Goal: Task Accomplishment & Management: Use online tool/utility

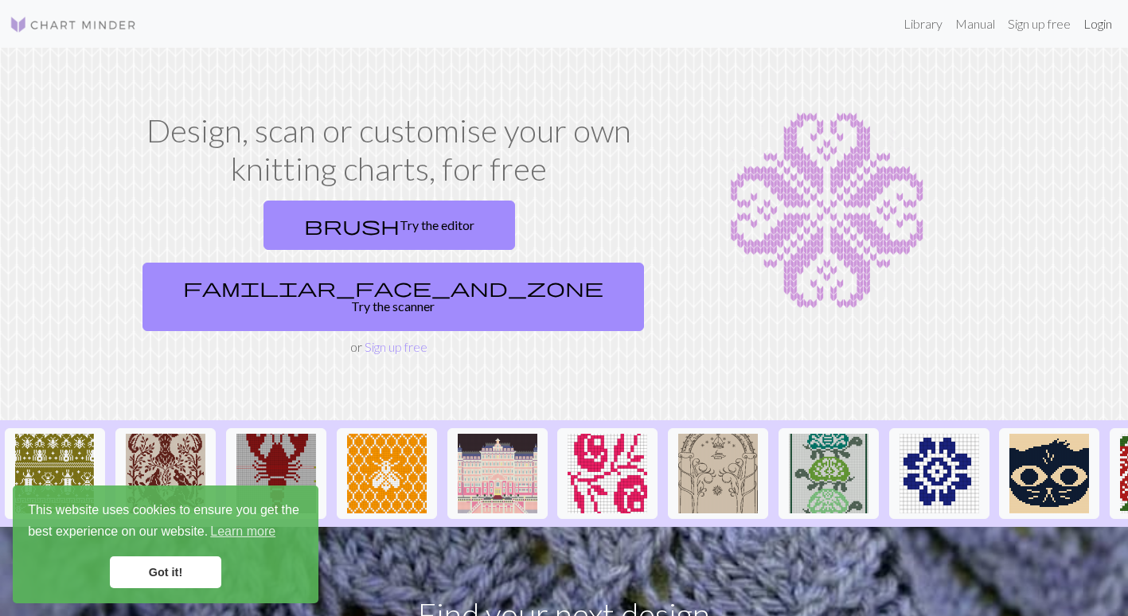
click at [1090, 31] on link "Login" at bounding box center [1097, 24] width 41 height 32
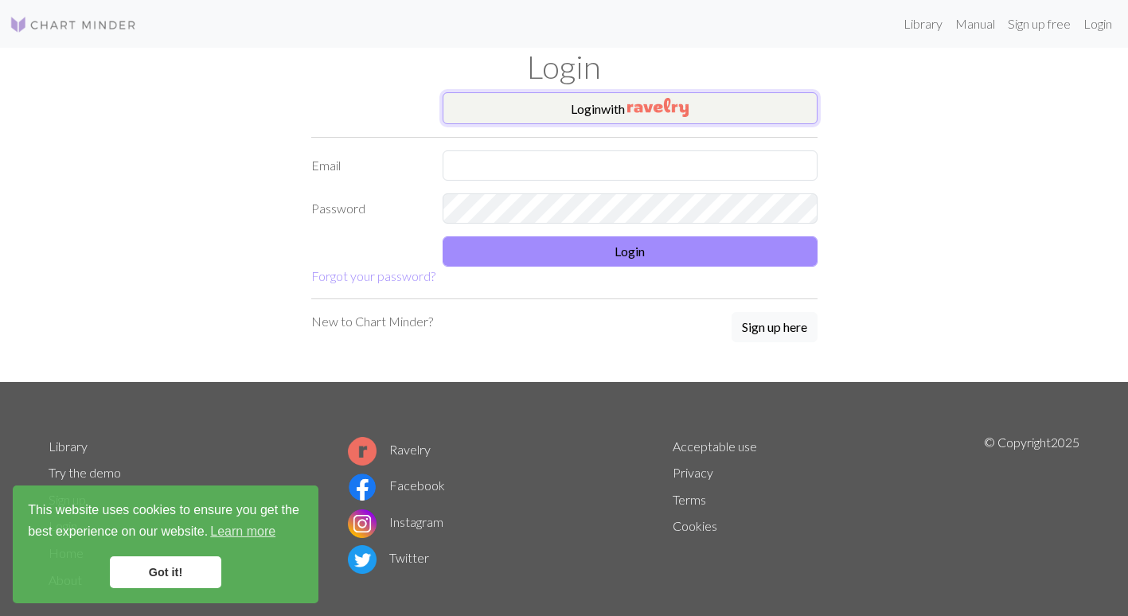
click at [545, 123] on button "Login with" at bounding box center [630, 108] width 375 height 32
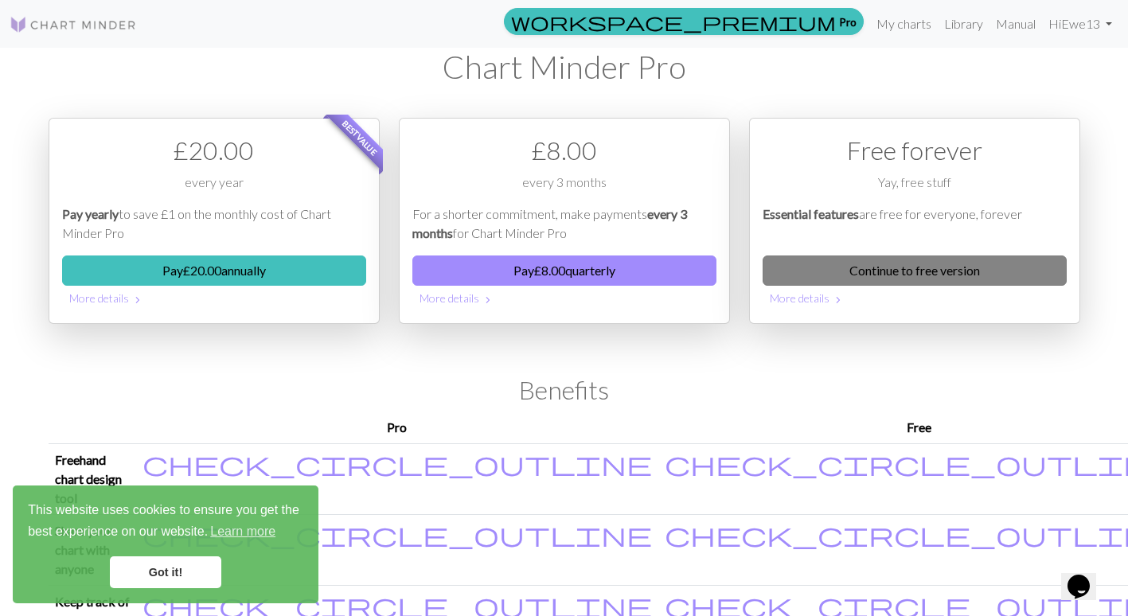
click at [945, 269] on link "Continue to free version" at bounding box center [915, 271] width 304 height 30
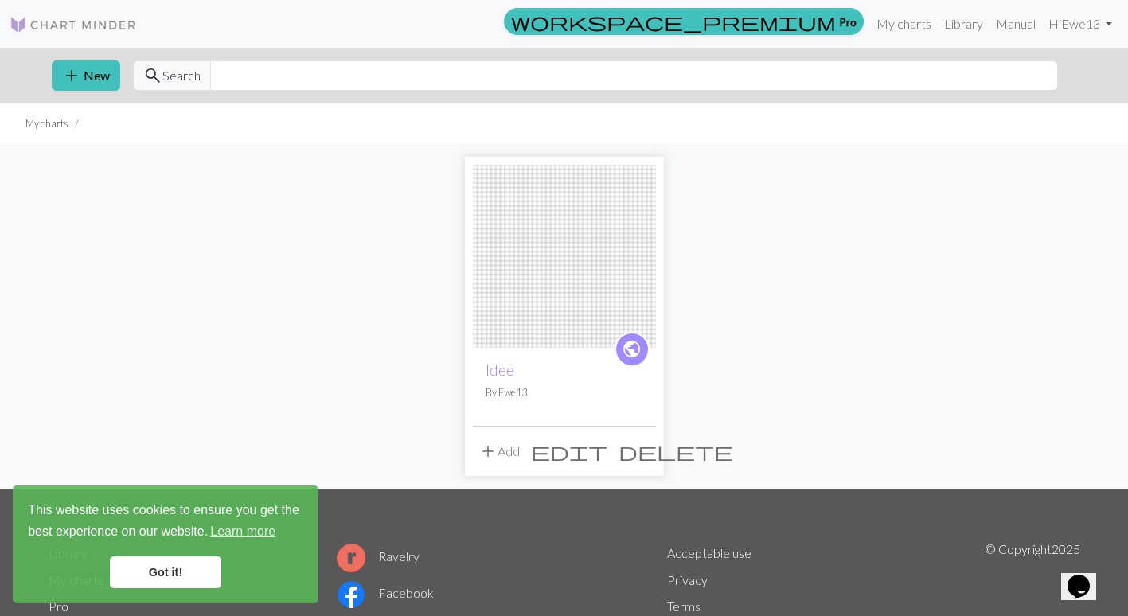
click at [607, 453] on span "edit" at bounding box center [569, 451] width 76 height 22
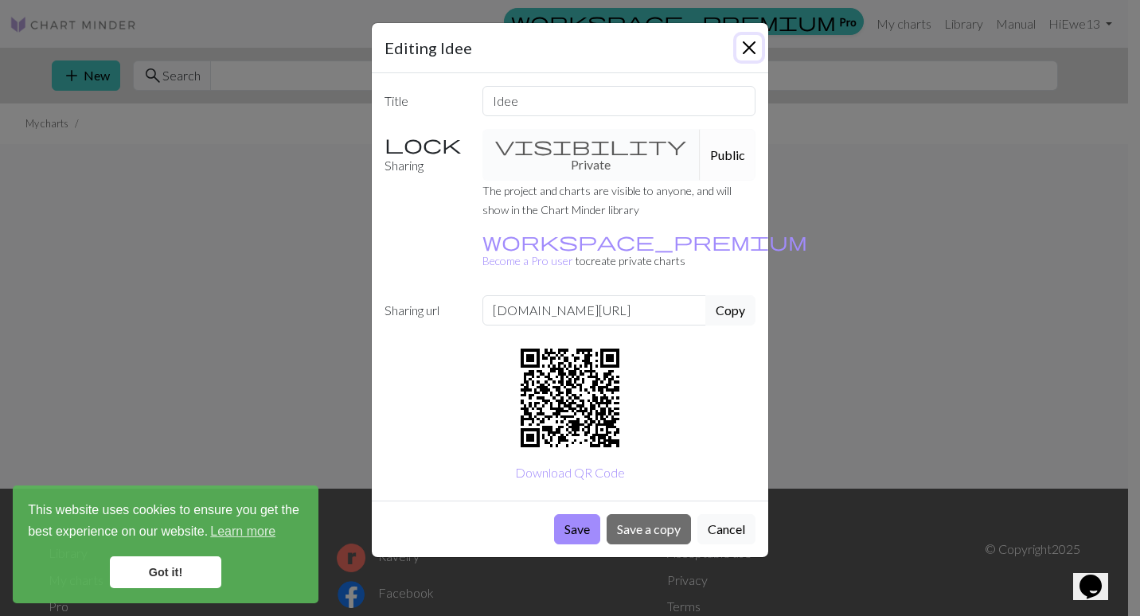
click at [756, 40] on button "Close" at bounding box center [748, 47] width 25 height 25
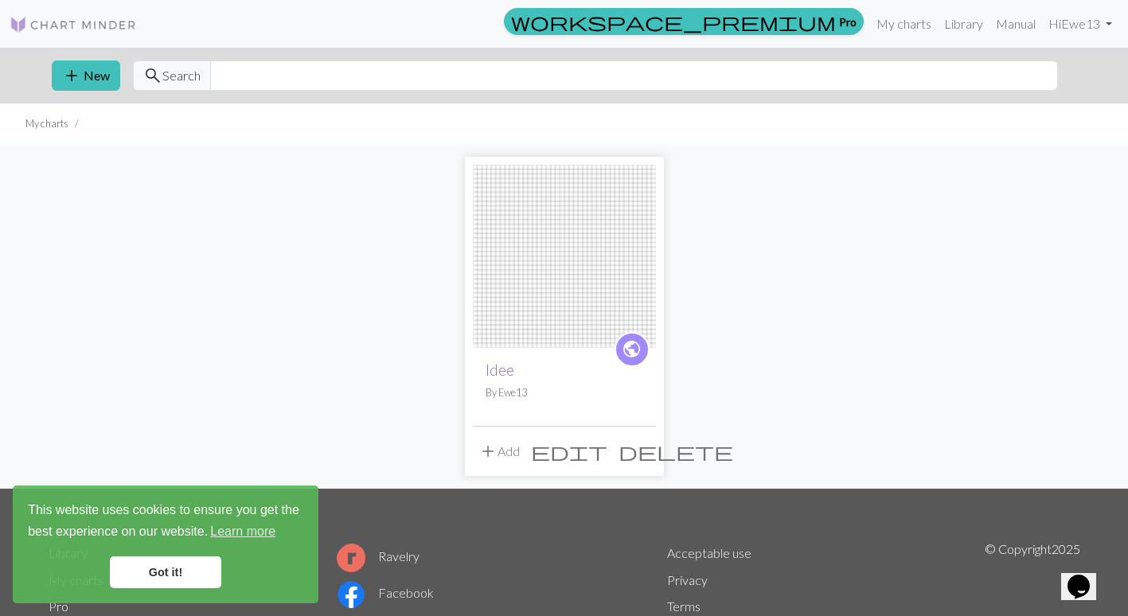
click at [496, 377] on link "Idee" at bounding box center [500, 370] width 29 height 18
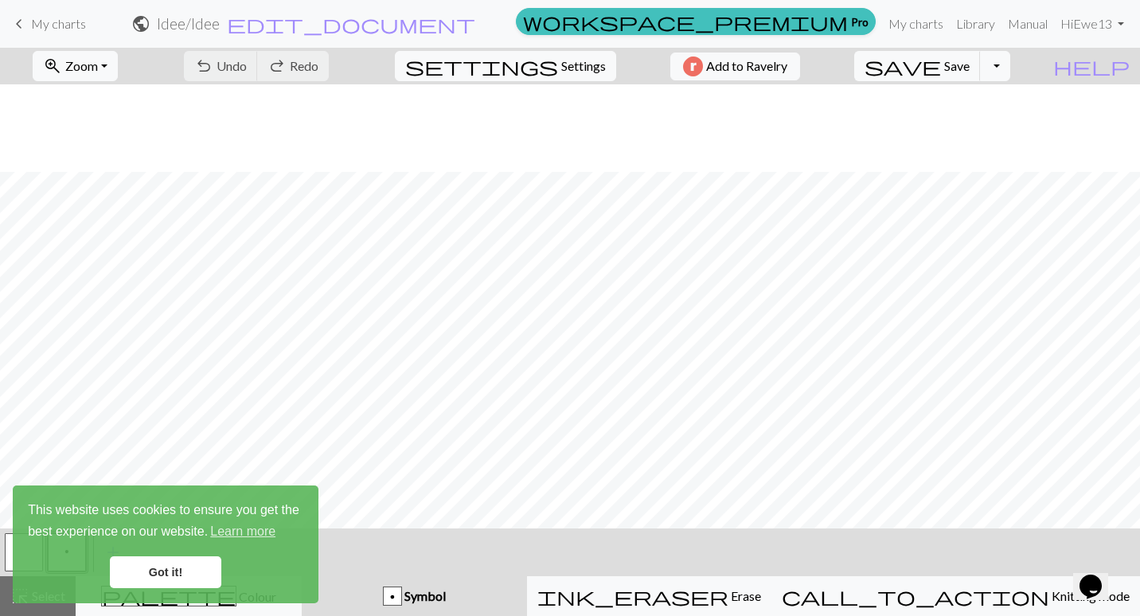
scroll to position [276, 0]
click at [166, 565] on link "Got it!" at bounding box center [165, 572] width 111 height 32
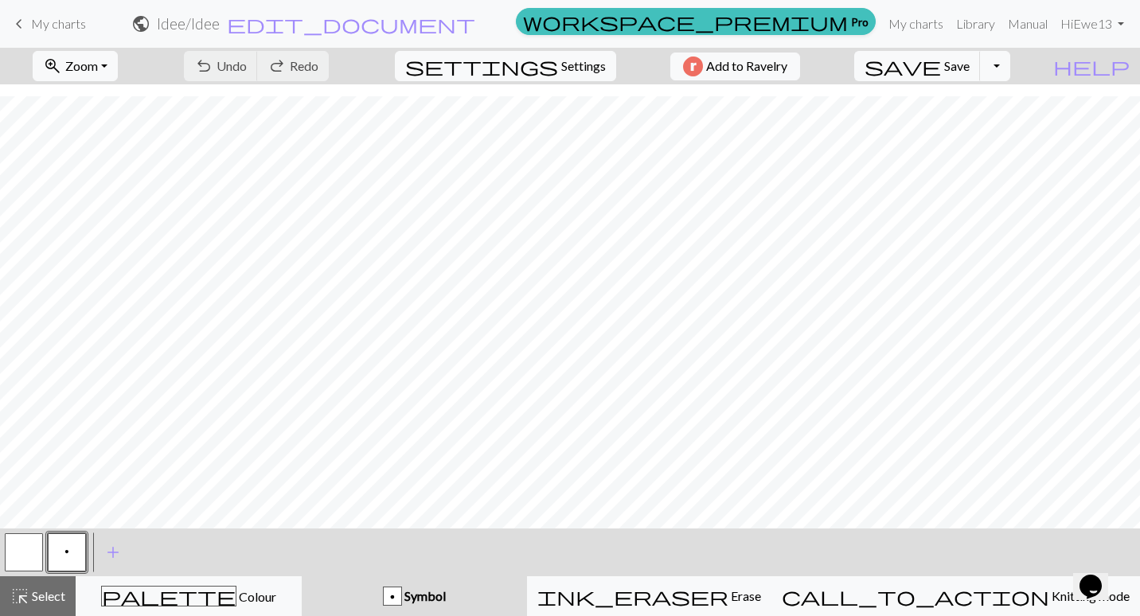
click at [166, 565] on link "Got it!" at bounding box center [165, 572] width 111 height 32
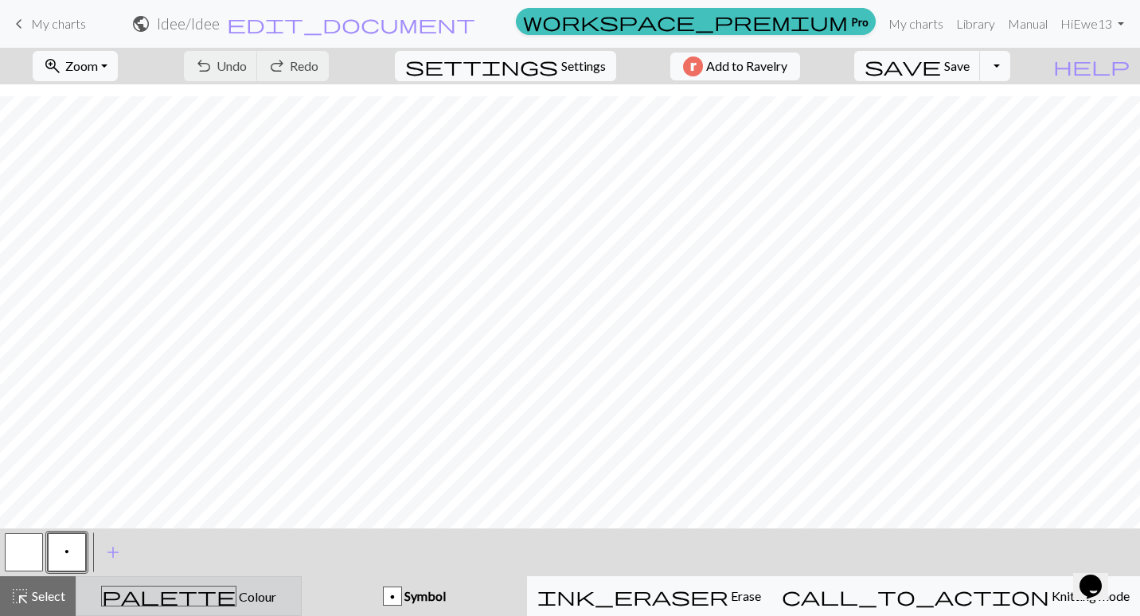
click at [170, 601] on div "palette Colour Colour" at bounding box center [188, 596] width 205 height 21
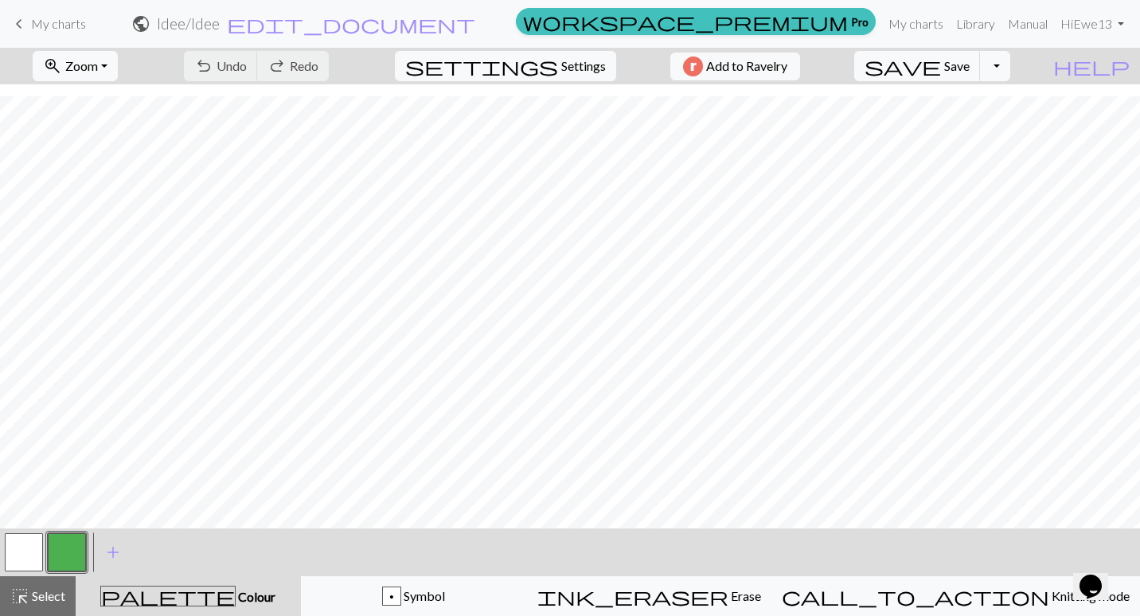
click at [25, 555] on button "button" at bounding box center [24, 552] width 38 height 38
click at [23, 602] on span "highlight_alt" at bounding box center [19, 596] width 19 height 22
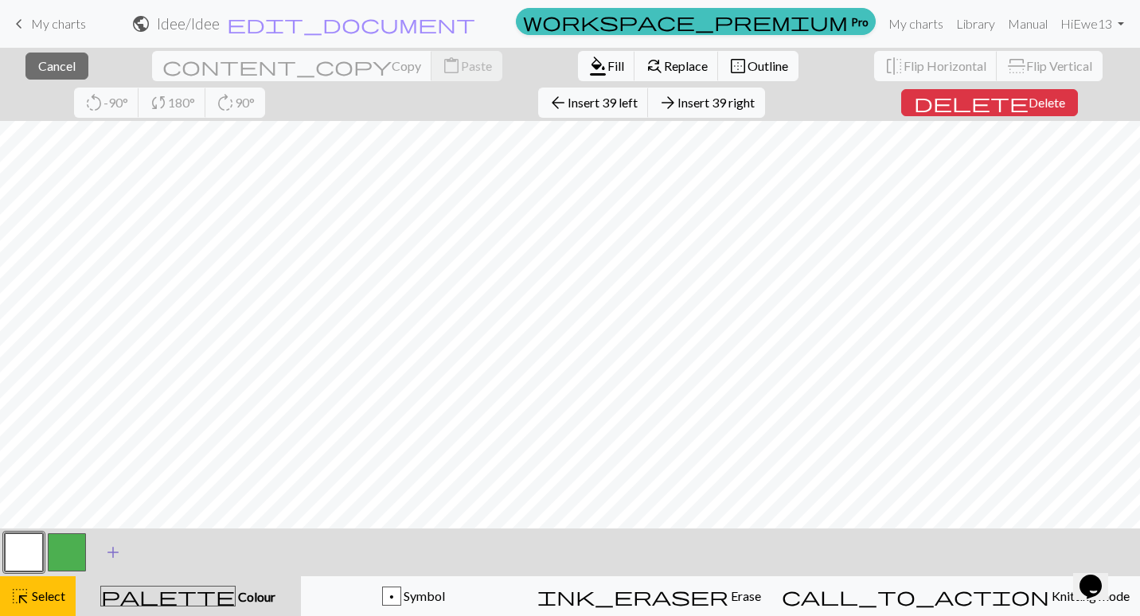
click at [111, 547] on span "add" at bounding box center [112, 552] width 19 height 22
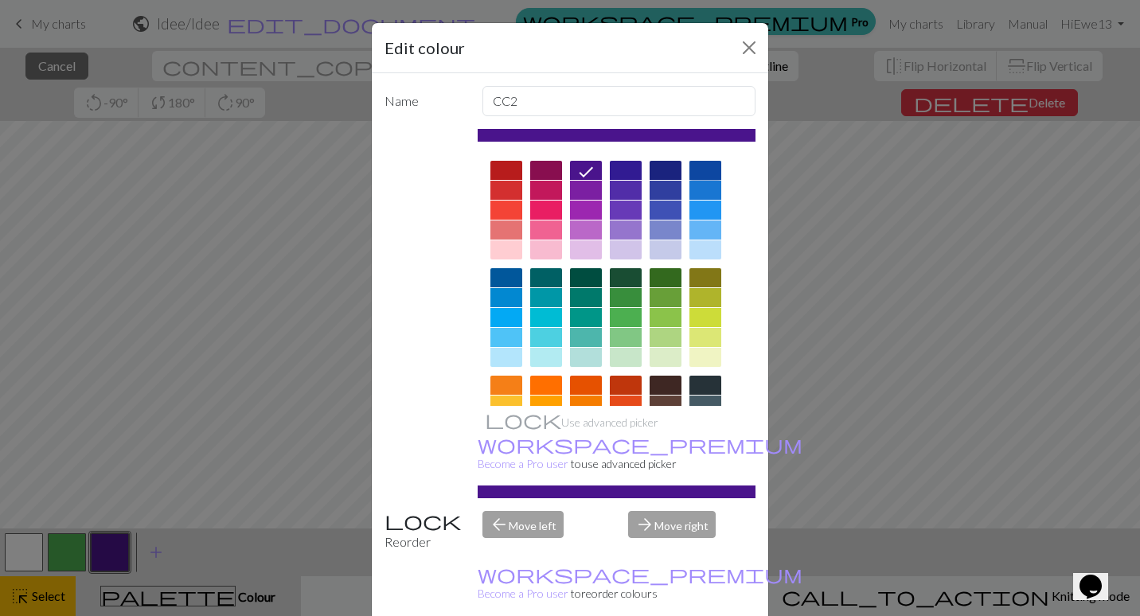
click at [698, 164] on div at bounding box center [705, 170] width 32 height 19
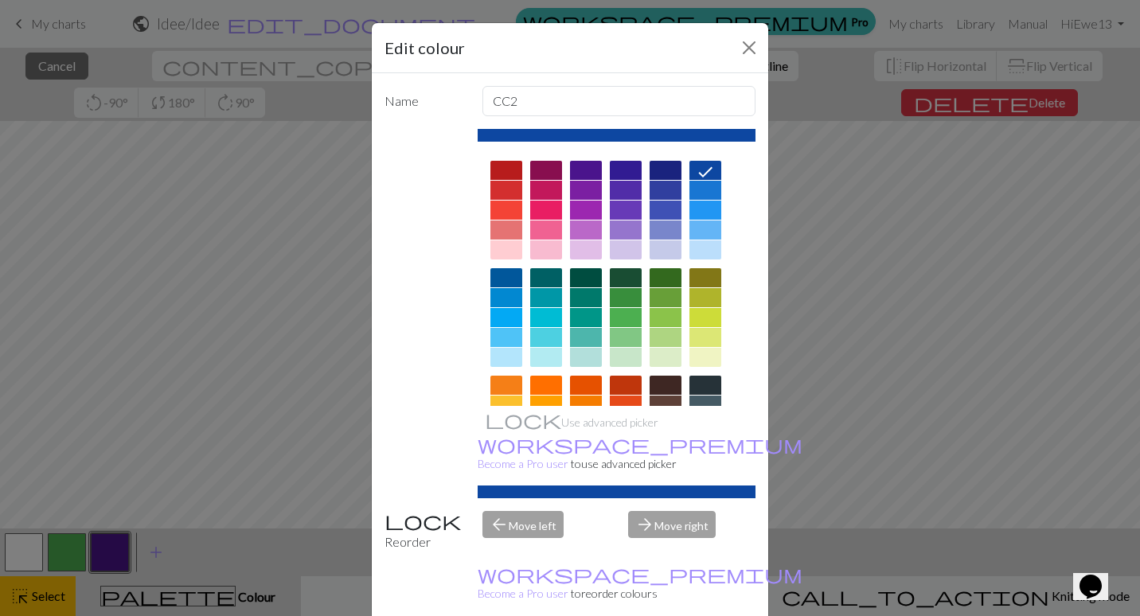
click at [502, 267] on div at bounding box center [506, 214] width 32 height 107
click at [502, 273] on div at bounding box center [506, 277] width 32 height 19
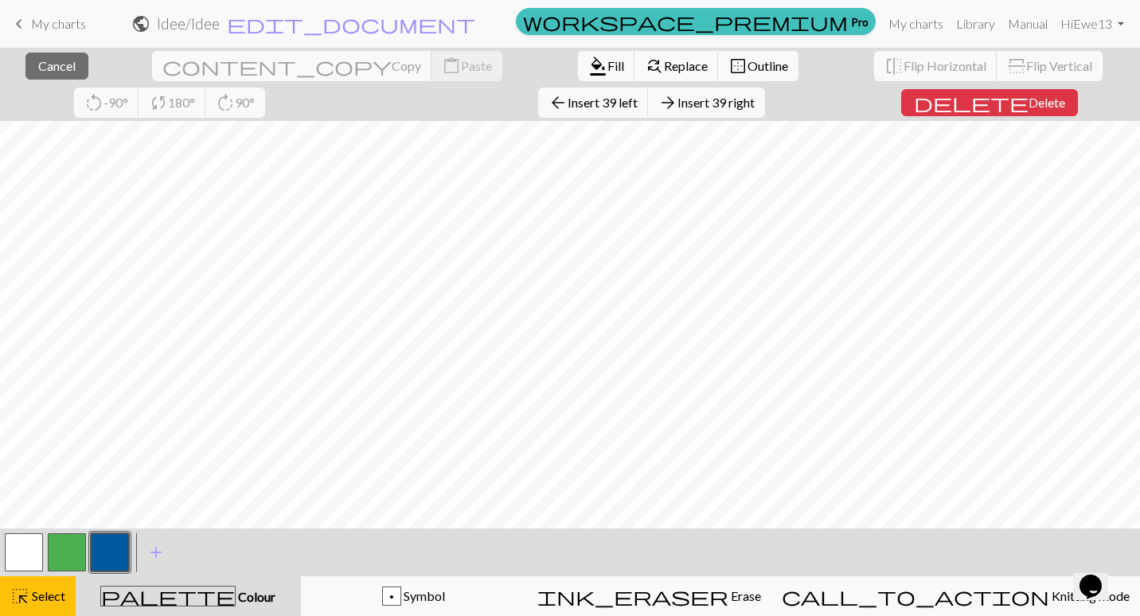
click at [93, 556] on button "button" at bounding box center [110, 552] width 38 height 38
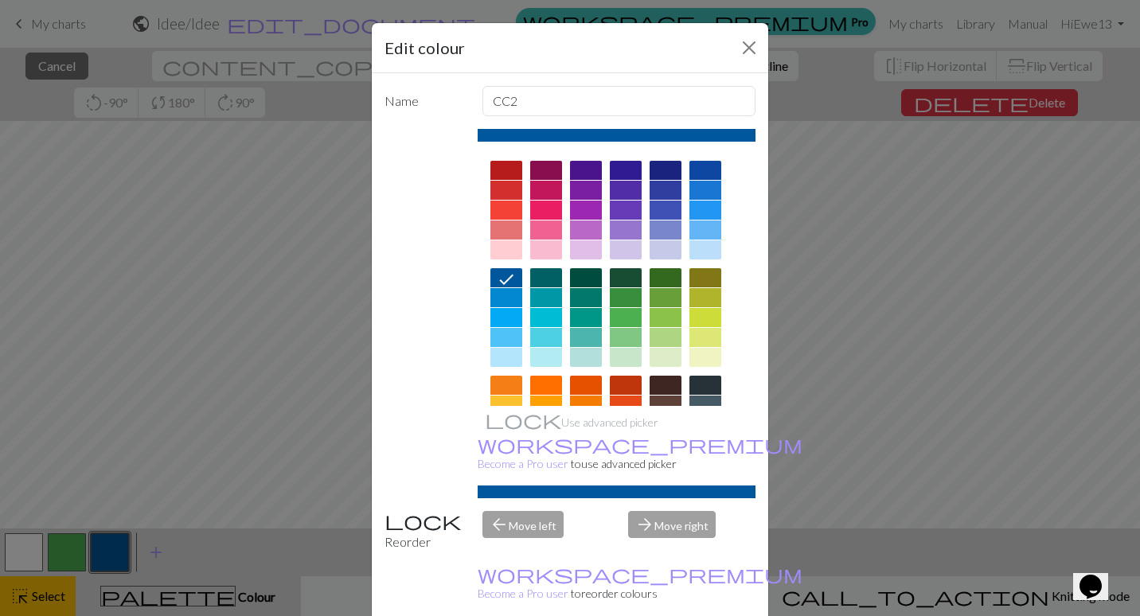
click at [219, 415] on div "Edit colour Name CC2 Use advanced picker workspace_premium Become a Pro user to…" at bounding box center [570, 308] width 1140 height 616
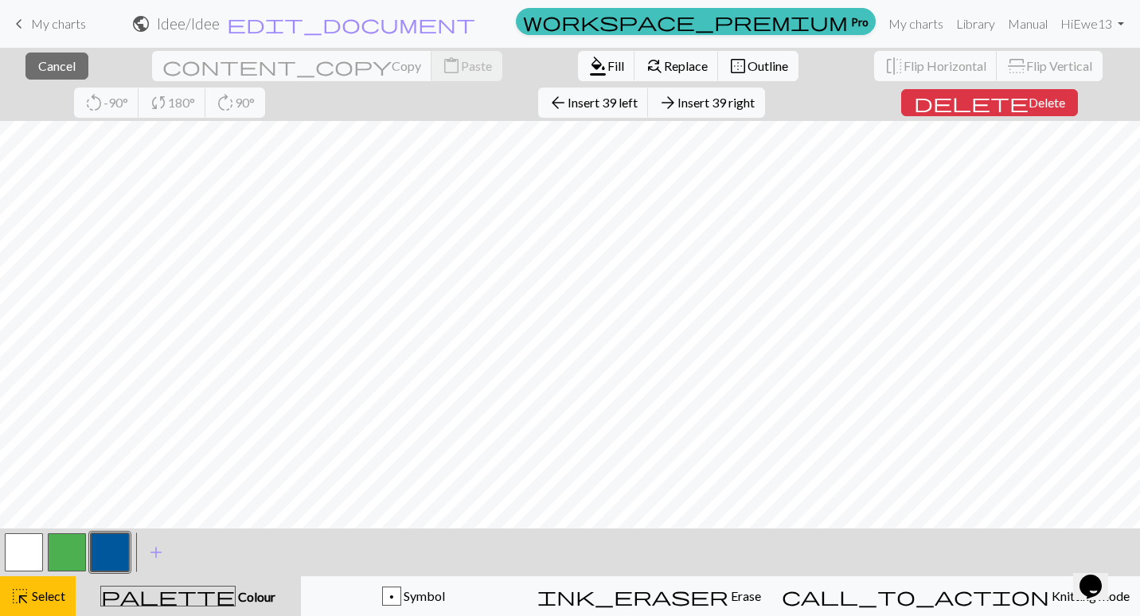
click at [109, 556] on button "button" at bounding box center [110, 552] width 38 height 38
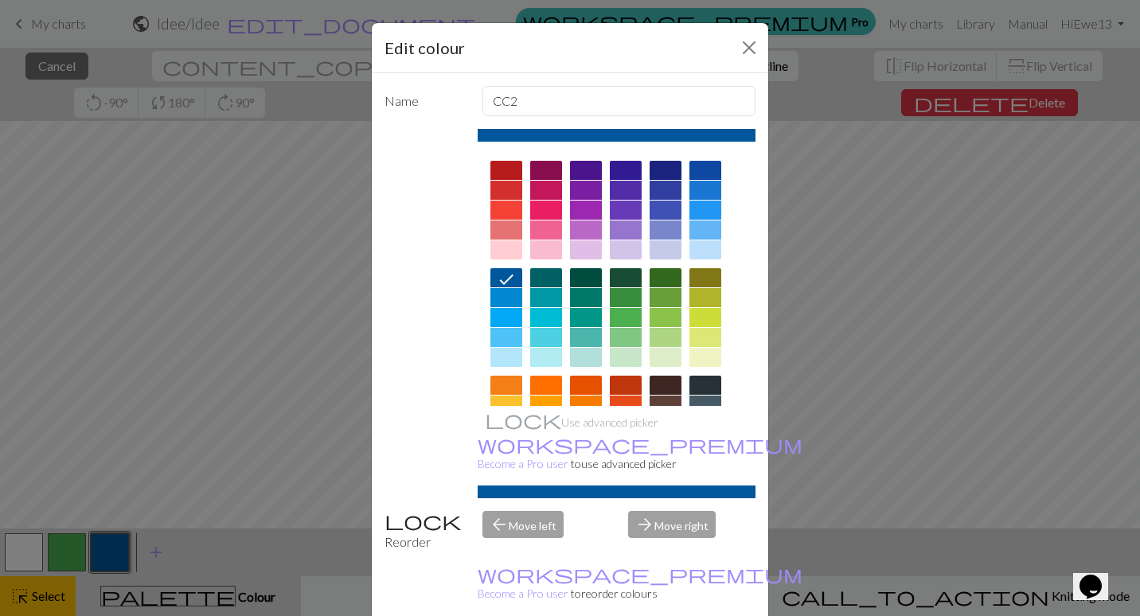
click at [278, 373] on div "Edit colour Name CC2 Use advanced picker workspace_premium Become a Pro user to…" at bounding box center [570, 308] width 1140 height 616
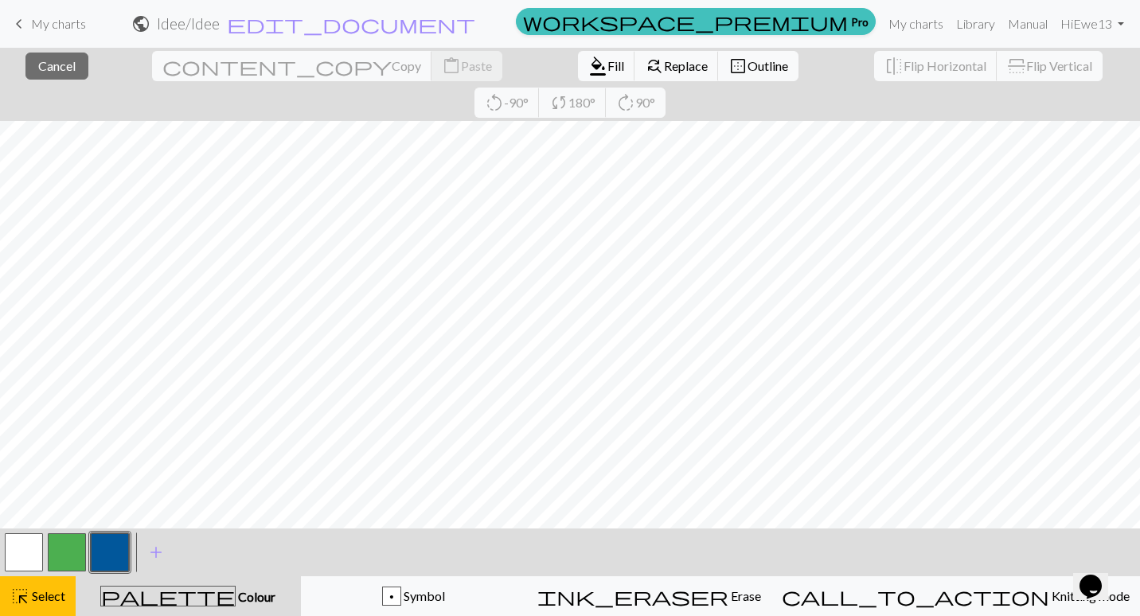
click at [125, 537] on button "button" at bounding box center [110, 552] width 38 height 38
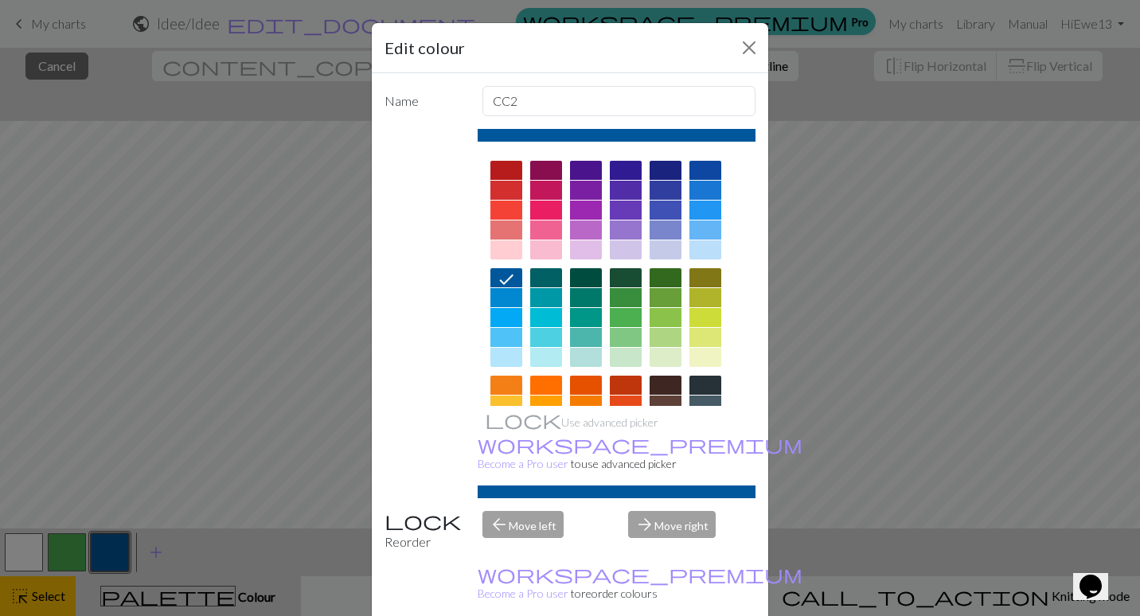
click at [201, 595] on div "Edit colour Name CC2 Use advanced picker workspace_premium Become a Pro user to…" at bounding box center [570, 308] width 1140 height 616
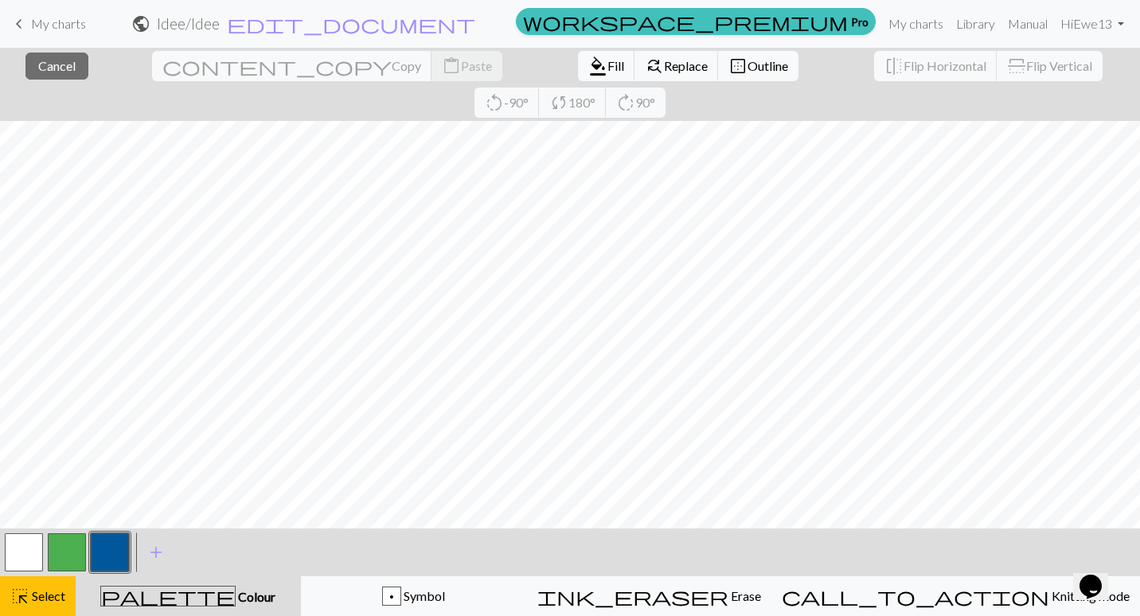
click at [236, 595] on span "Colour" at bounding box center [256, 596] width 40 height 15
click at [107, 549] on button "button" at bounding box center [110, 552] width 38 height 38
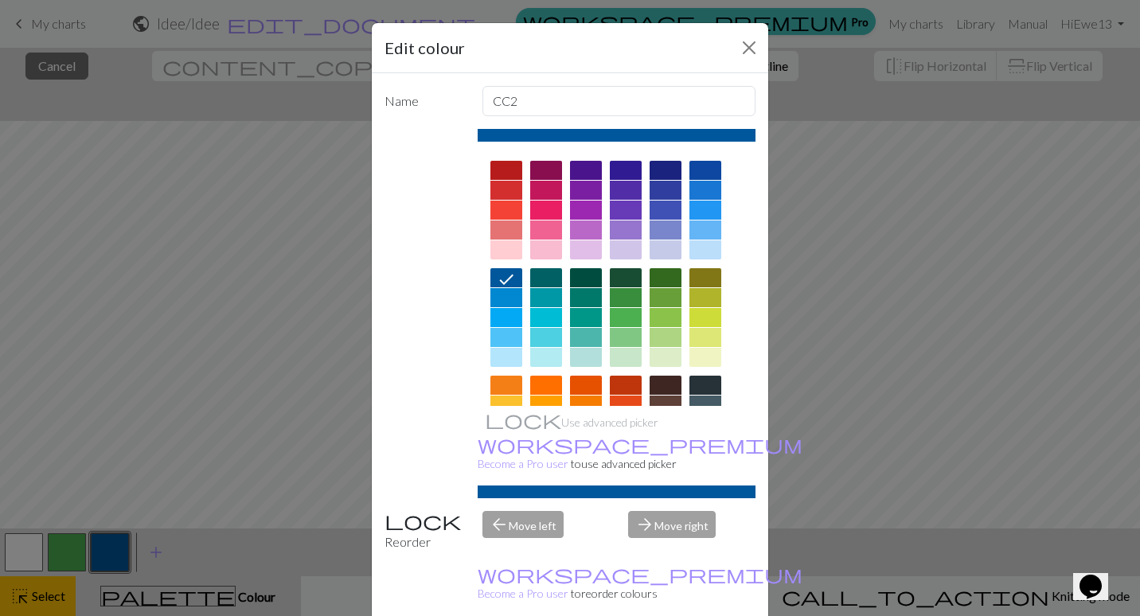
click at [215, 422] on div "Edit colour Name CC2 Use advanced picker workspace_premium Become a Pro user to…" at bounding box center [570, 308] width 1140 height 616
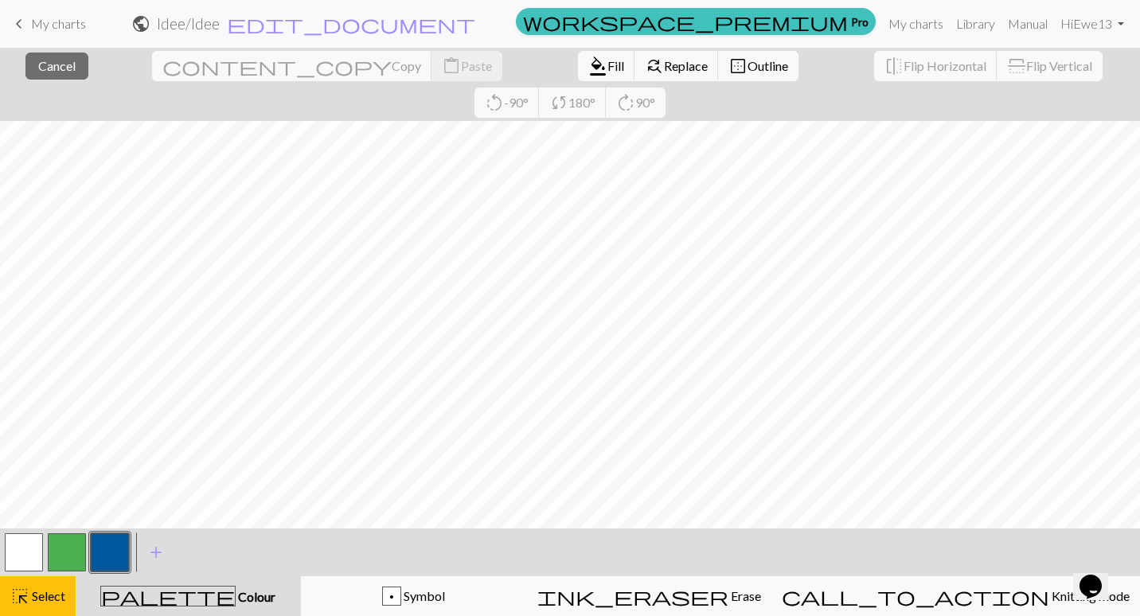
click at [122, 547] on button "button" at bounding box center [110, 552] width 38 height 38
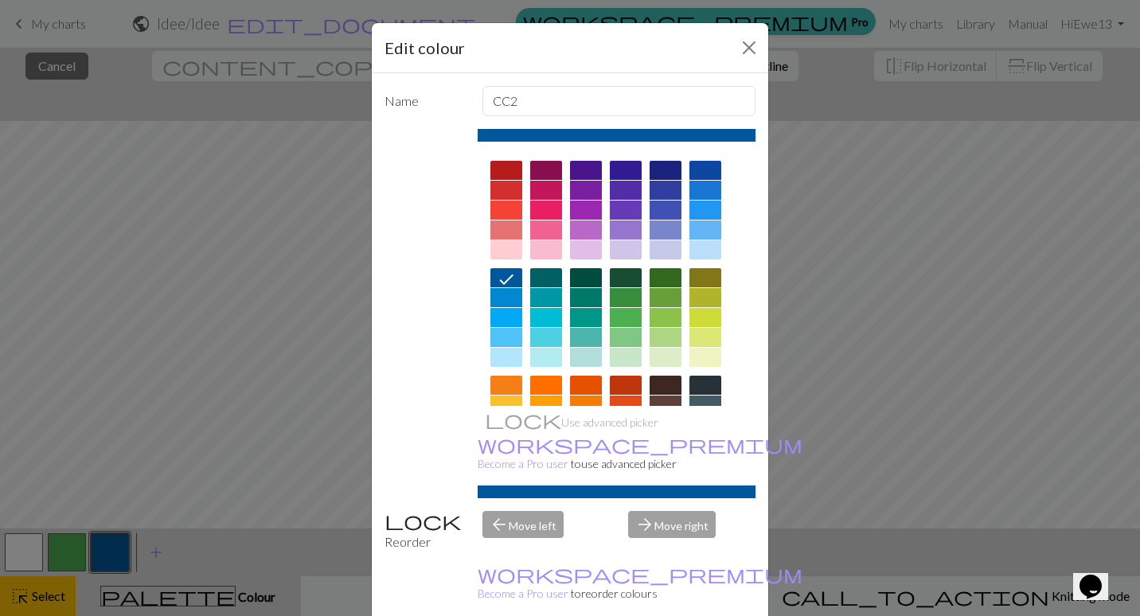
click at [122, 547] on div "Edit colour Name CC2 Use advanced picker workspace_premium Become a Pro user to…" at bounding box center [570, 308] width 1140 height 616
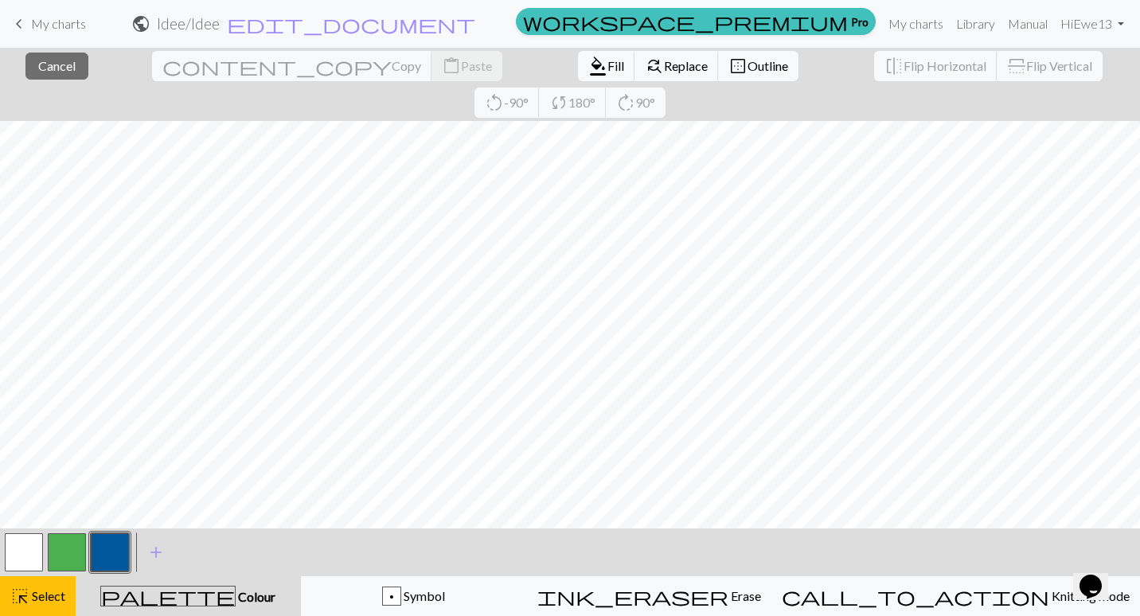
click at [122, 547] on button "button" at bounding box center [110, 552] width 38 height 38
click at [122, 547] on div "Edit colour Name CC2 Use advanced picker workspace_premium Become a Pro user to…" at bounding box center [570, 308] width 1140 height 616
click at [43, 609] on button "highlight_alt Select Select" at bounding box center [38, 596] width 76 height 40
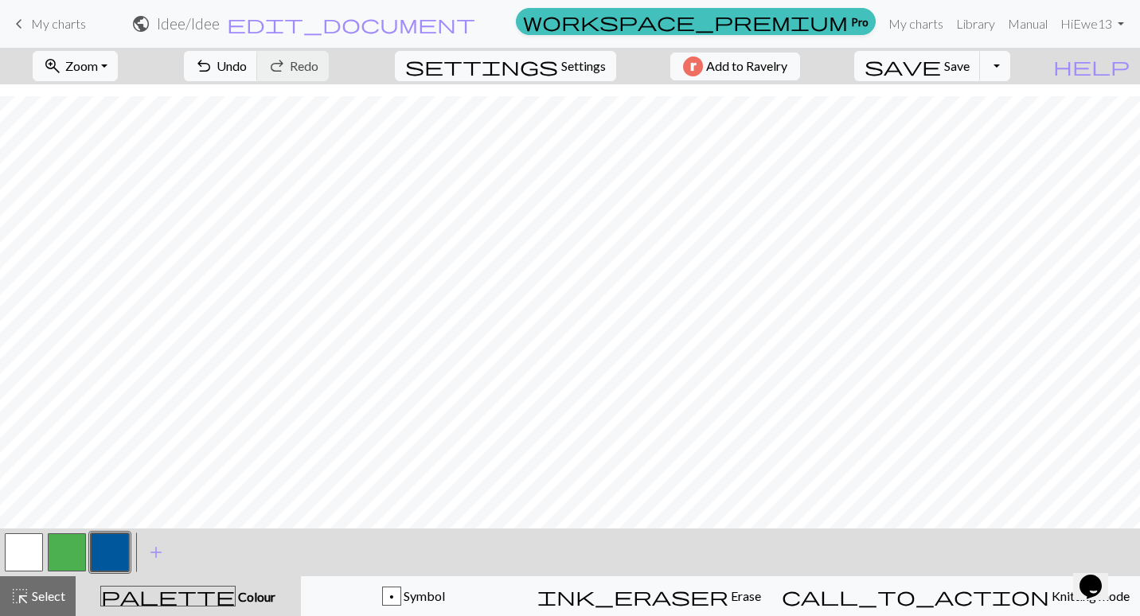
click at [114, 553] on button "button" at bounding box center [110, 552] width 38 height 38
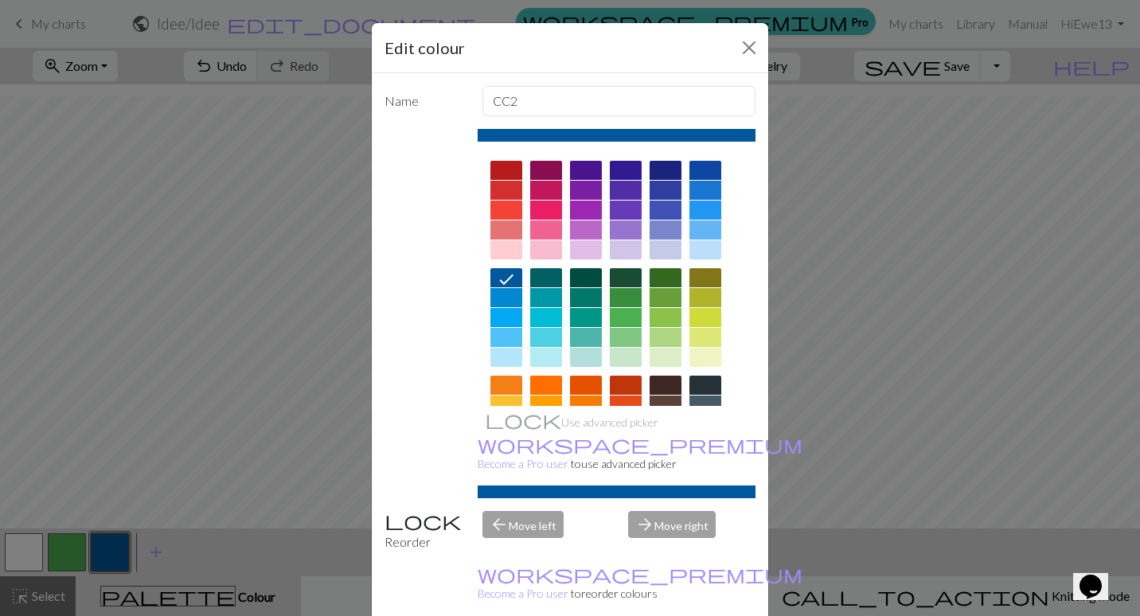
click at [109, 541] on div "Edit colour Name CC2 Use advanced picker workspace_premium Become a Pro user to…" at bounding box center [570, 308] width 1140 height 616
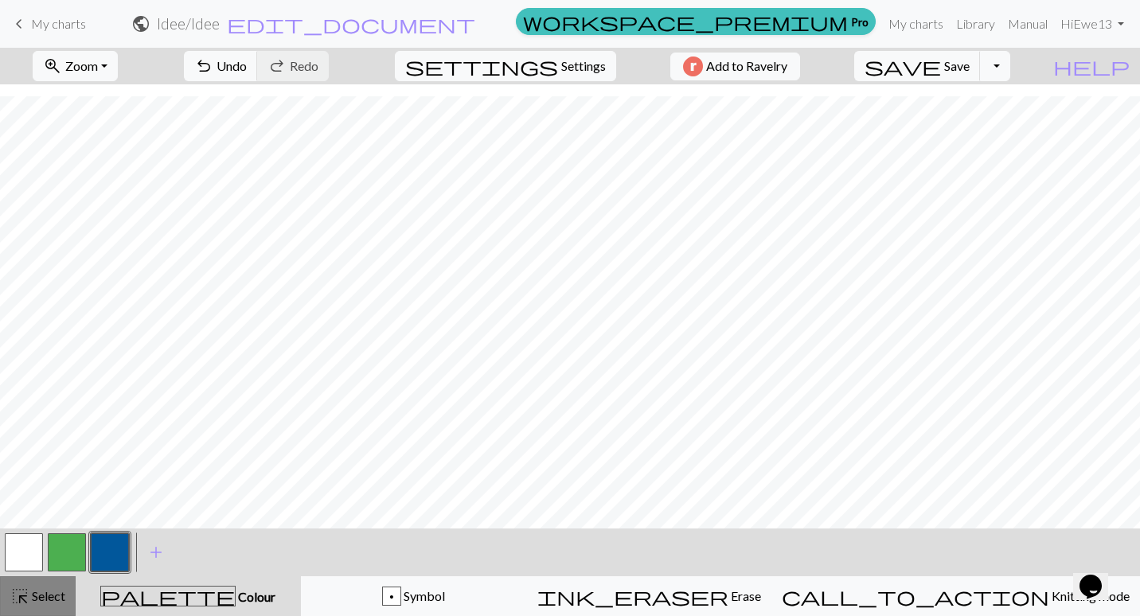
click at [14, 599] on span "highlight_alt" at bounding box center [19, 596] width 19 height 22
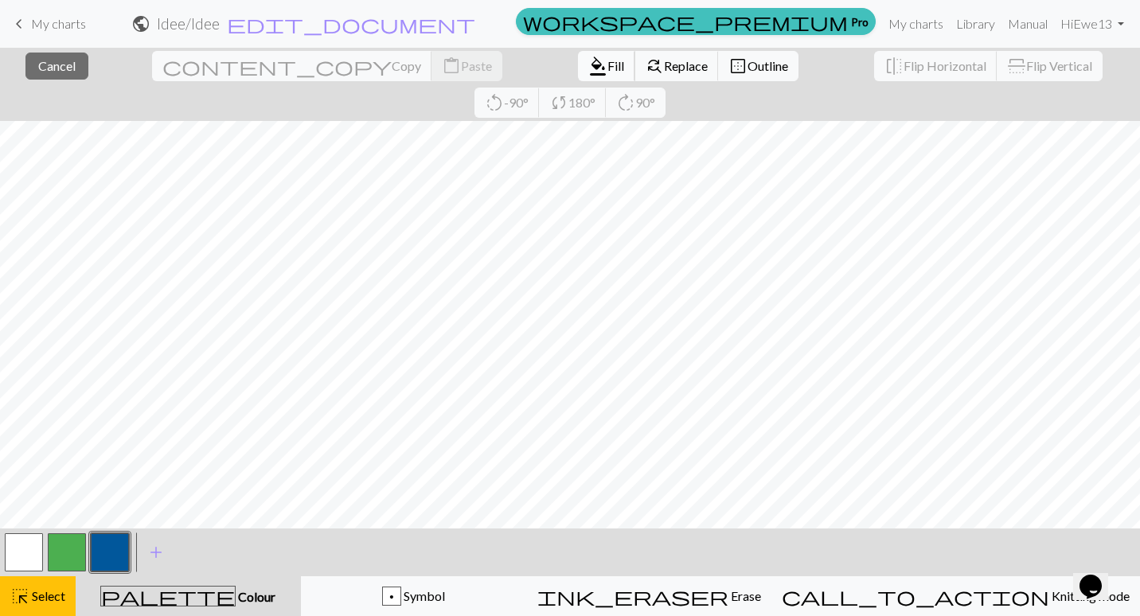
click at [588, 67] on span "format_color_fill" at bounding box center [597, 66] width 19 height 22
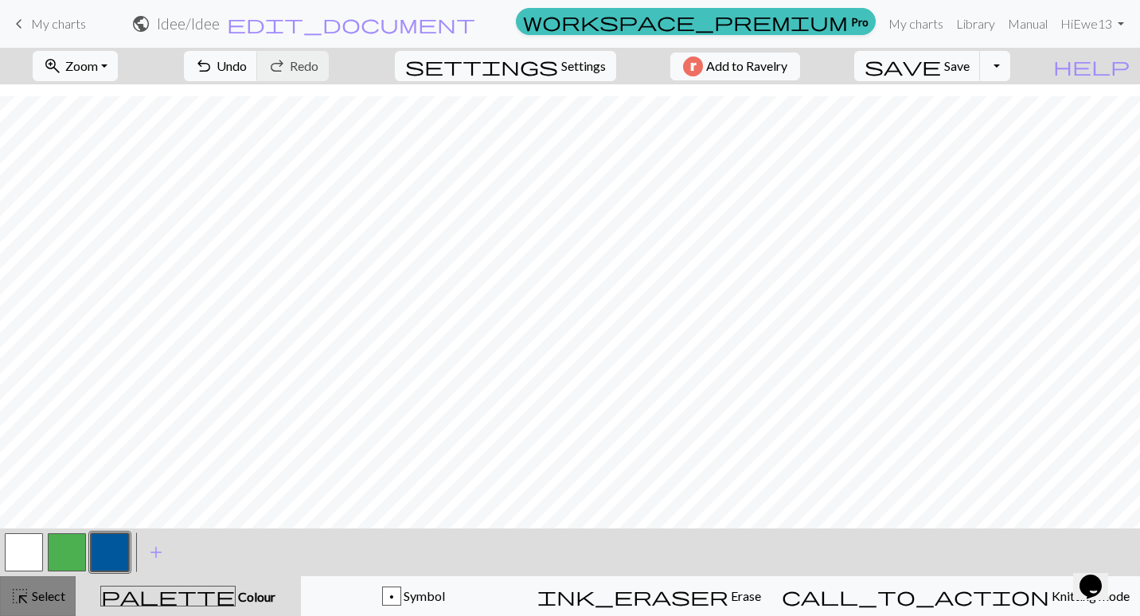
click at [50, 601] on span "Select" at bounding box center [47, 595] width 36 height 15
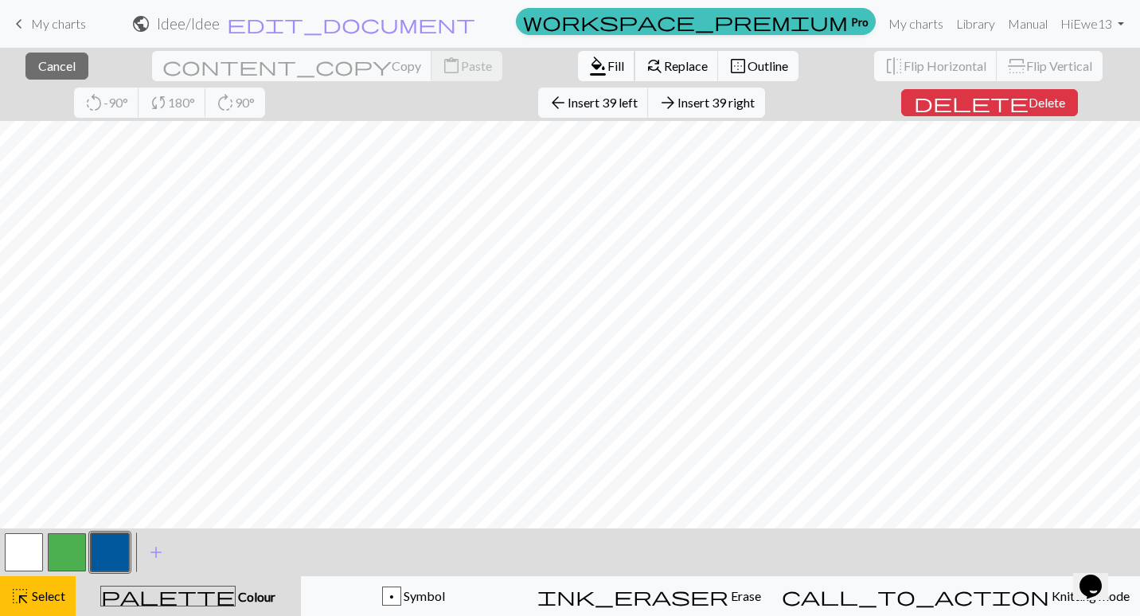
click at [607, 68] on span "Fill" at bounding box center [615, 65] width 17 height 15
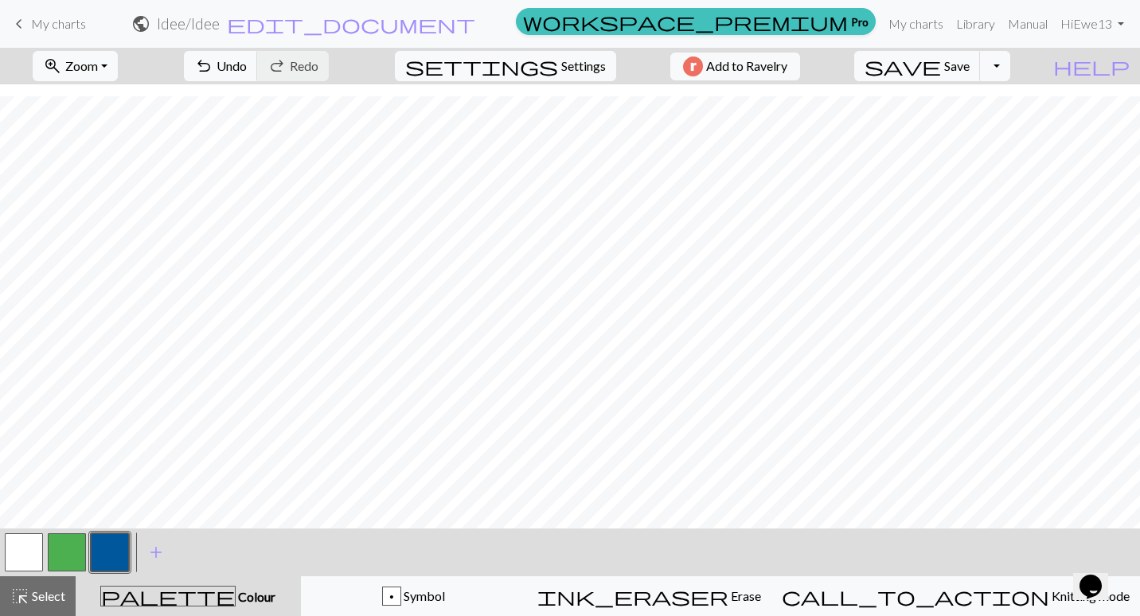
click at [129, 601] on div "palette Colour Colour" at bounding box center [188, 596] width 206 height 21
click at [54, 600] on span "Select" at bounding box center [47, 595] width 36 height 15
click at [27, 545] on button "button" at bounding box center [24, 552] width 38 height 38
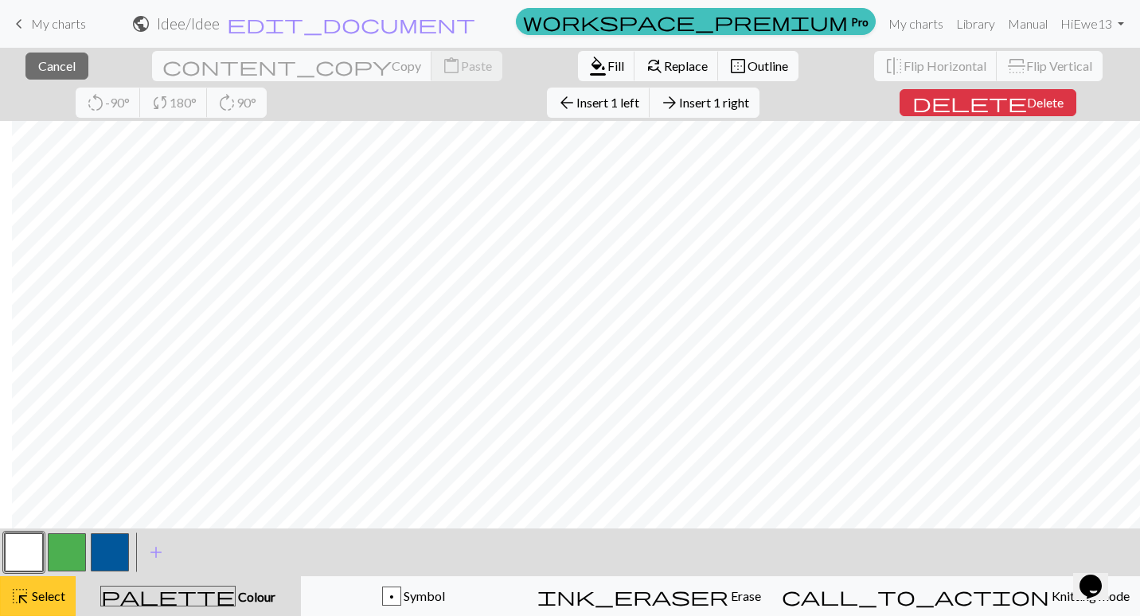
click at [14, 594] on span "highlight_alt" at bounding box center [19, 596] width 19 height 22
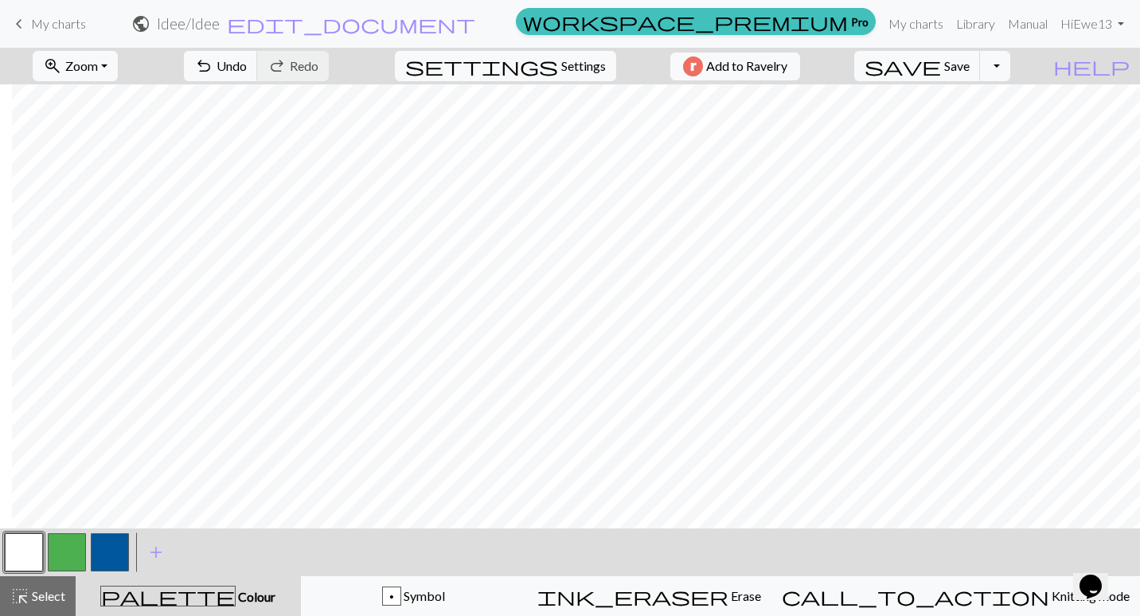
click at [153, 585] on button "palette Colour Colour" at bounding box center [188, 596] width 225 height 40
click at [33, 553] on button "button" at bounding box center [24, 552] width 38 height 38
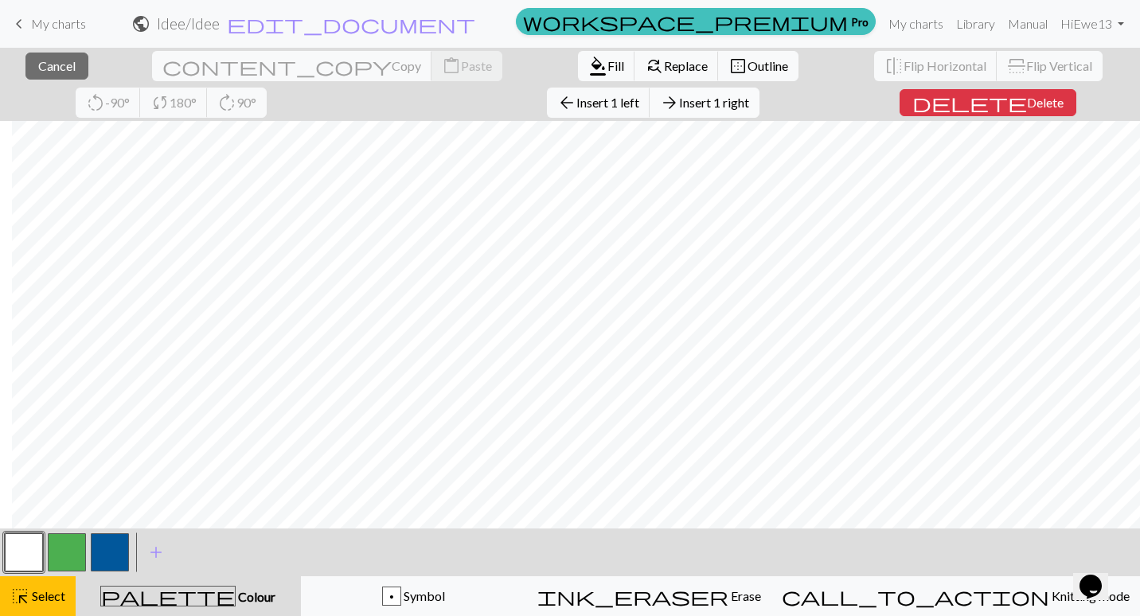
click at [679, 103] on span "Insert 1 right" at bounding box center [714, 102] width 70 height 15
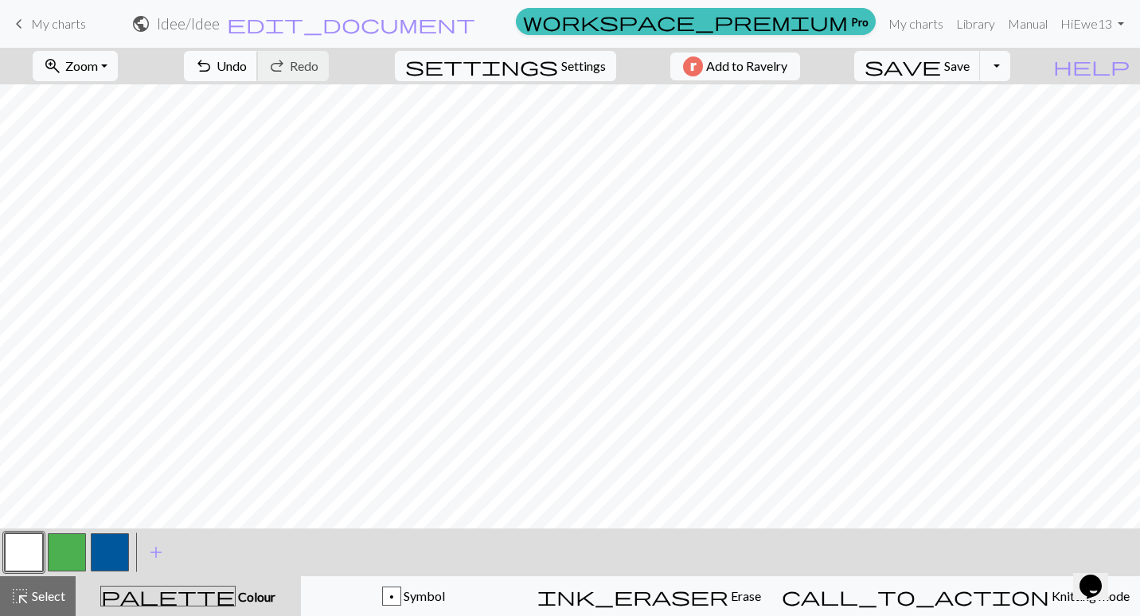
click at [247, 68] on span "Undo" at bounding box center [232, 65] width 30 height 15
click at [20, 555] on button "button" at bounding box center [24, 552] width 38 height 38
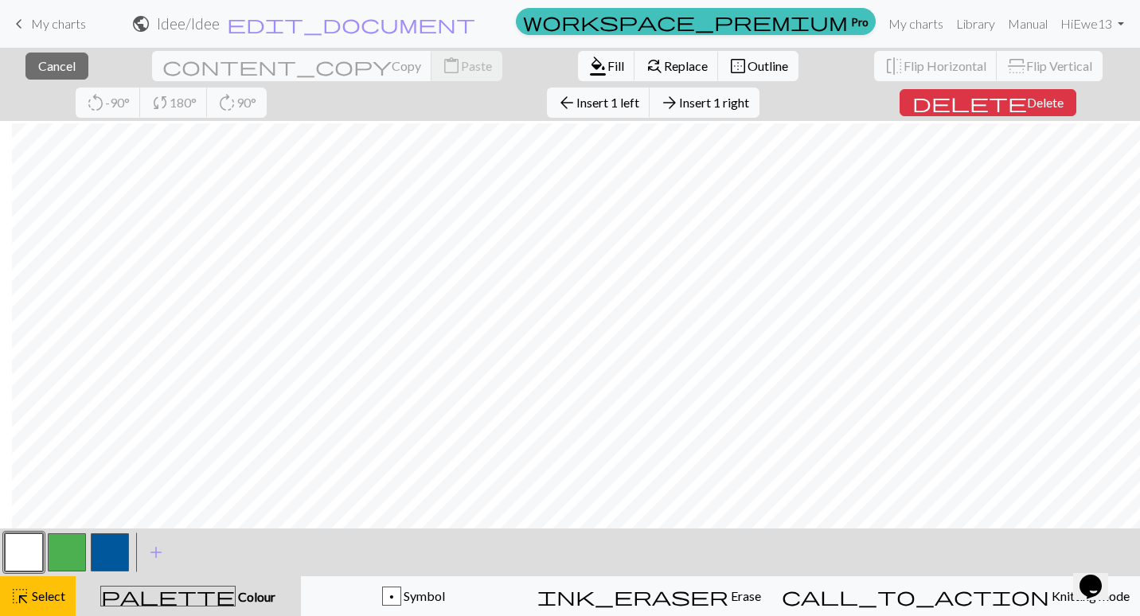
scroll to position [542, 205]
click at [43, 595] on span "Select" at bounding box center [47, 595] width 36 height 15
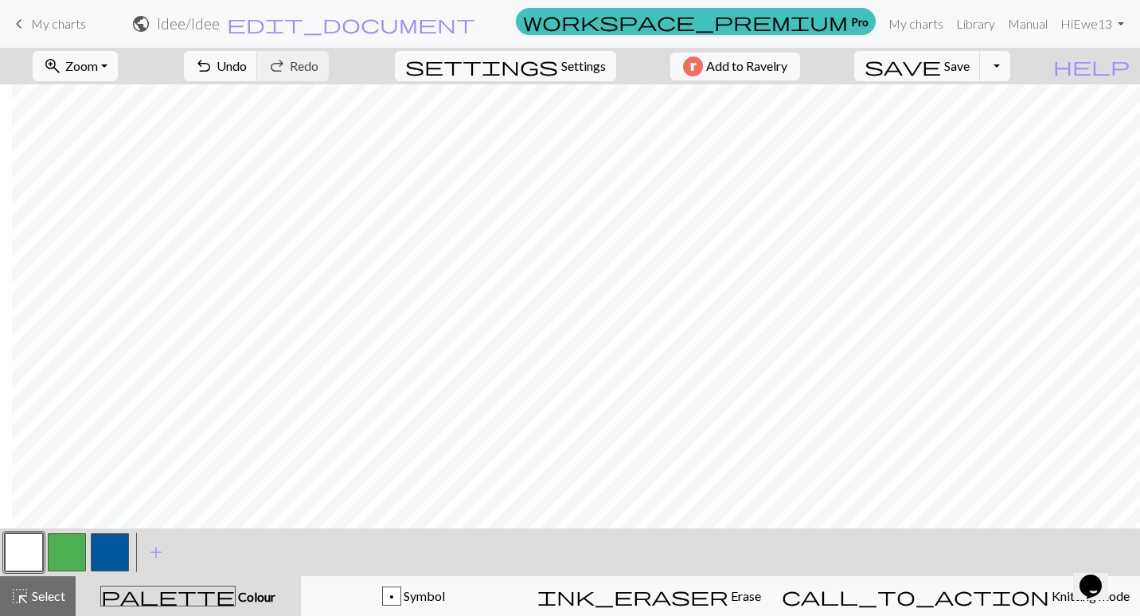
click at [106, 556] on button "button" at bounding box center [110, 552] width 38 height 38
click at [24, 547] on button "button" at bounding box center [24, 552] width 38 height 38
click at [34, 599] on span "Select" at bounding box center [47, 595] width 36 height 15
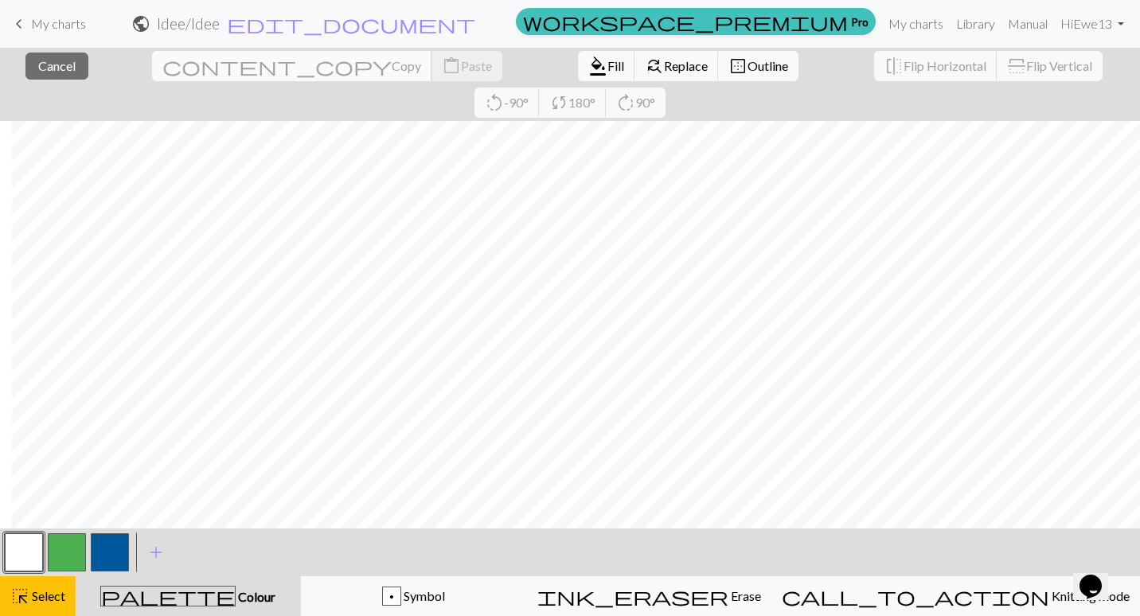
click at [162, 64] on span "content_copy" at bounding box center [276, 66] width 229 height 22
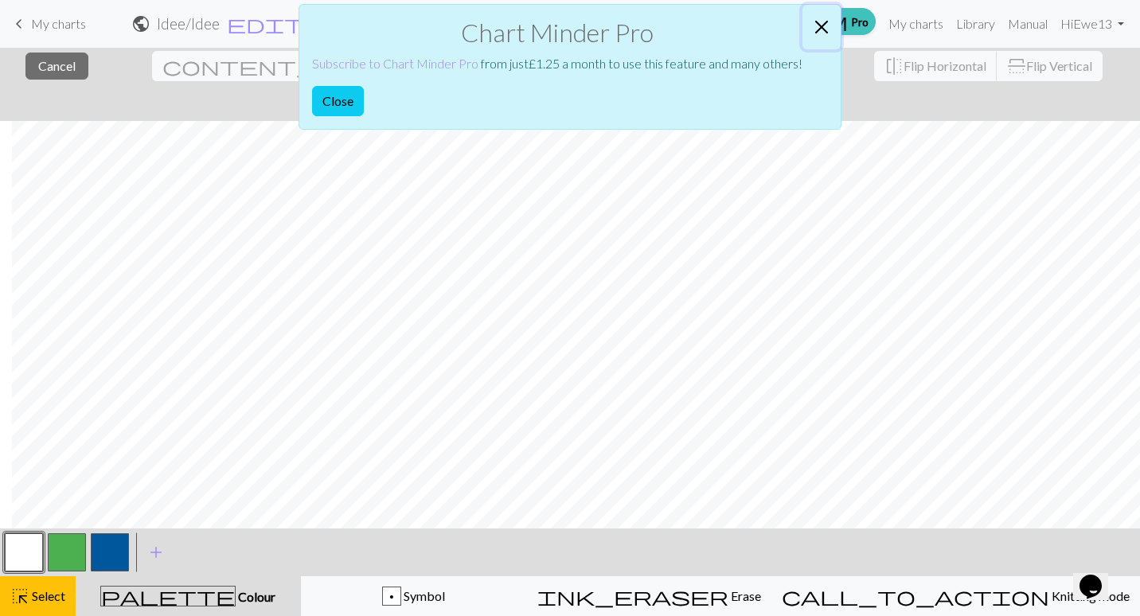
click at [829, 22] on button "Close" at bounding box center [821, 27] width 38 height 45
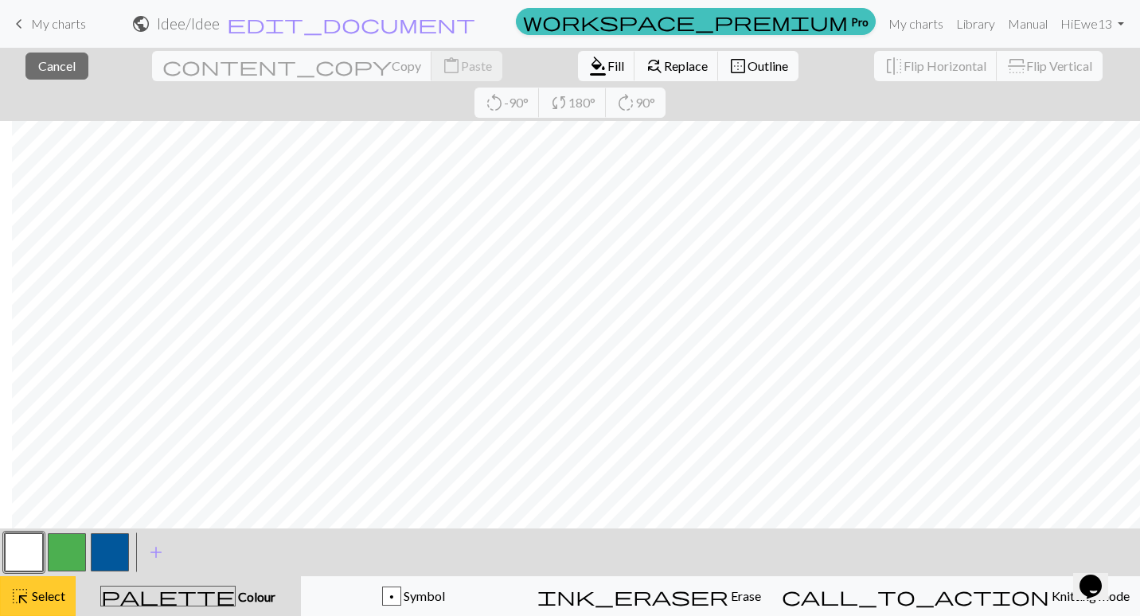
click at [46, 592] on span "Select" at bounding box center [47, 595] width 36 height 15
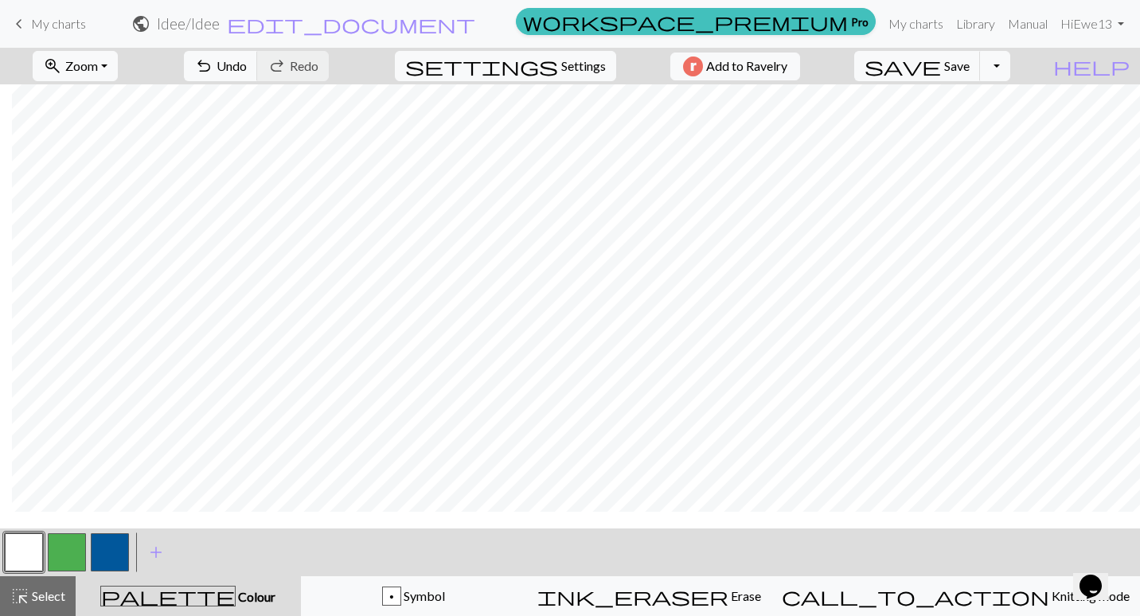
scroll to position [162, 205]
click at [128, 554] on button "button" at bounding box center [110, 552] width 38 height 38
click at [22, 559] on button "button" at bounding box center [24, 552] width 38 height 38
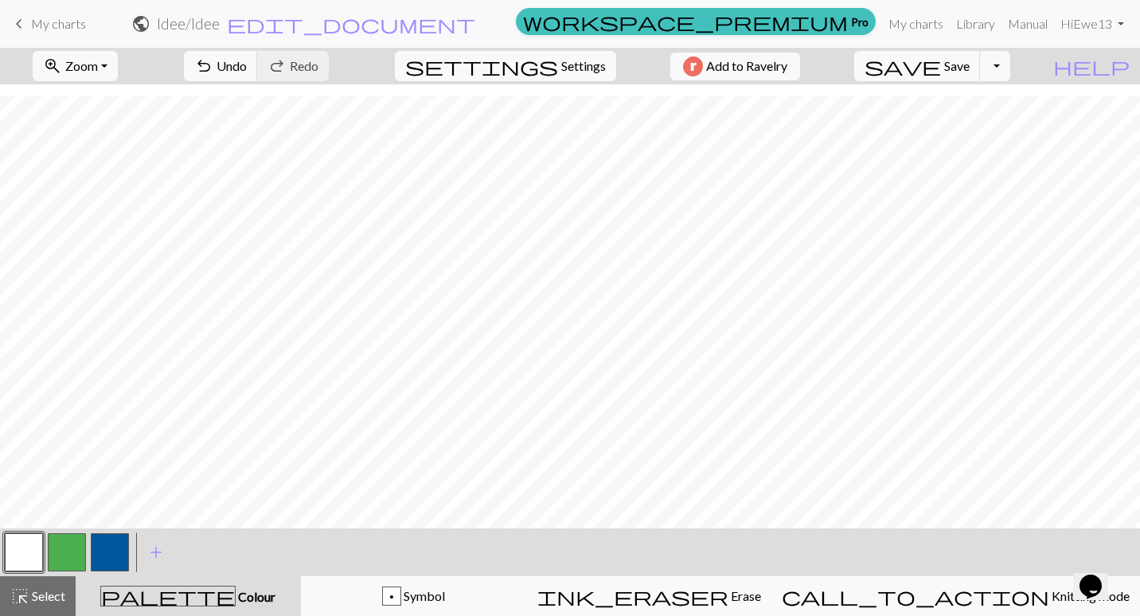
click at [106, 545] on button "button" at bounding box center [110, 552] width 38 height 38
click at [27, 559] on button "button" at bounding box center [24, 552] width 38 height 38
click at [115, 556] on button "button" at bounding box center [110, 552] width 38 height 38
click at [32, 554] on button "button" at bounding box center [24, 552] width 38 height 38
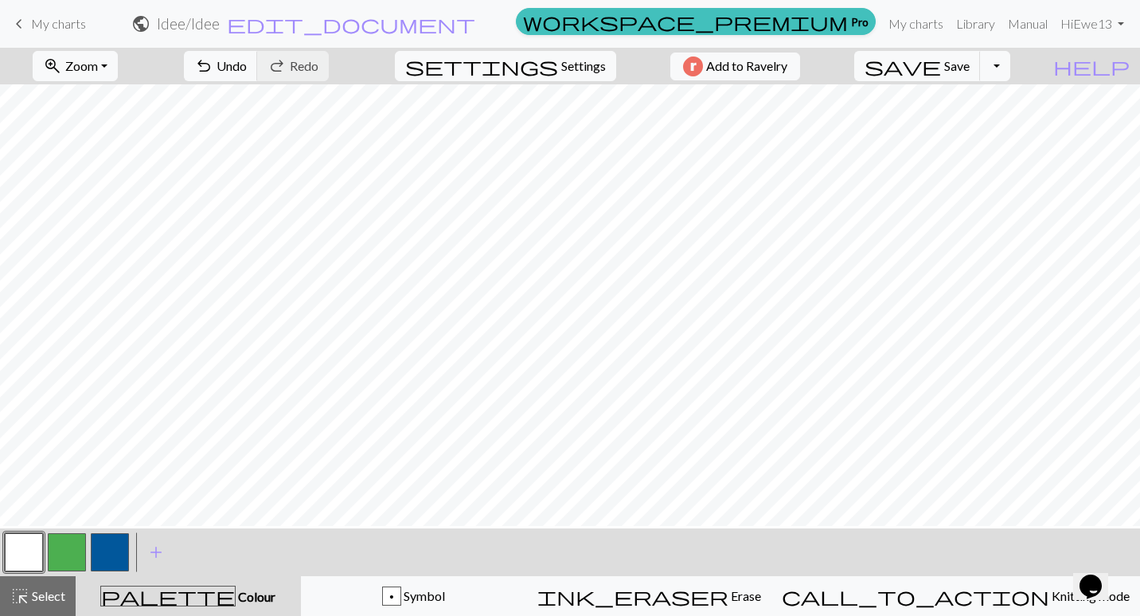
scroll to position [156, 98]
click at [92, 547] on button "button" at bounding box center [110, 552] width 38 height 38
click at [33, 555] on button "button" at bounding box center [24, 552] width 38 height 38
click at [113, 549] on button "button" at bounding box center [110, 552] width 38 height 38
click at [18, 553] on button "button" at bounding box center [24, 552] width 38 height 38
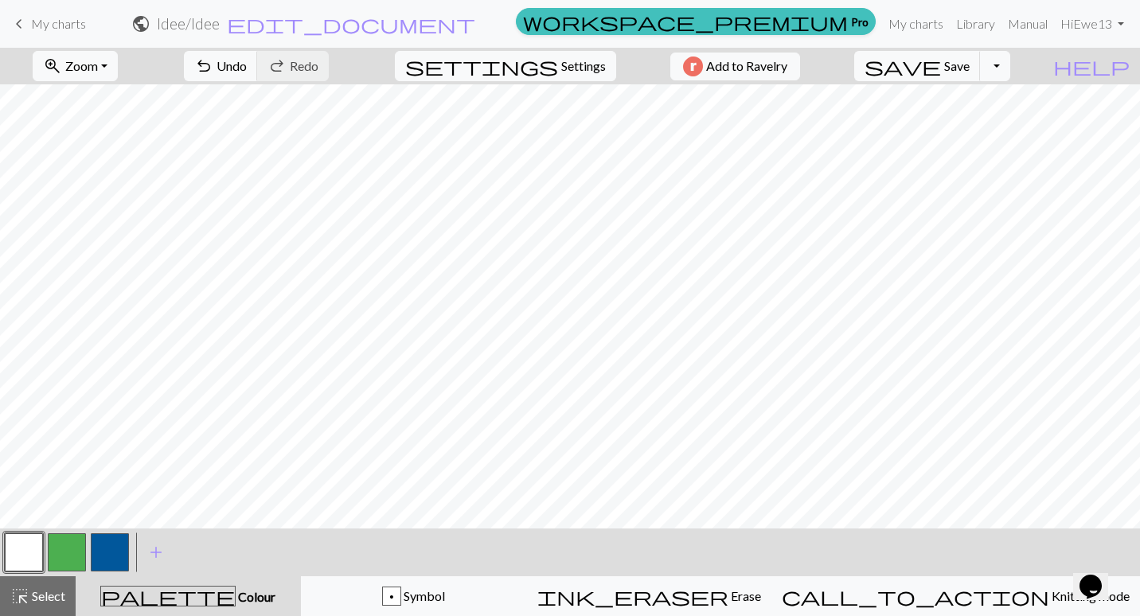
click at [111, 554] on button "button" at bounding box center [110, 552] width 38 height 38
click at [25, 554] on button "button" at bounding box center [24, 552] width 38 height 38
click at [116, 548] on button "button" at bounding box center [110, 552] width 38 height 38
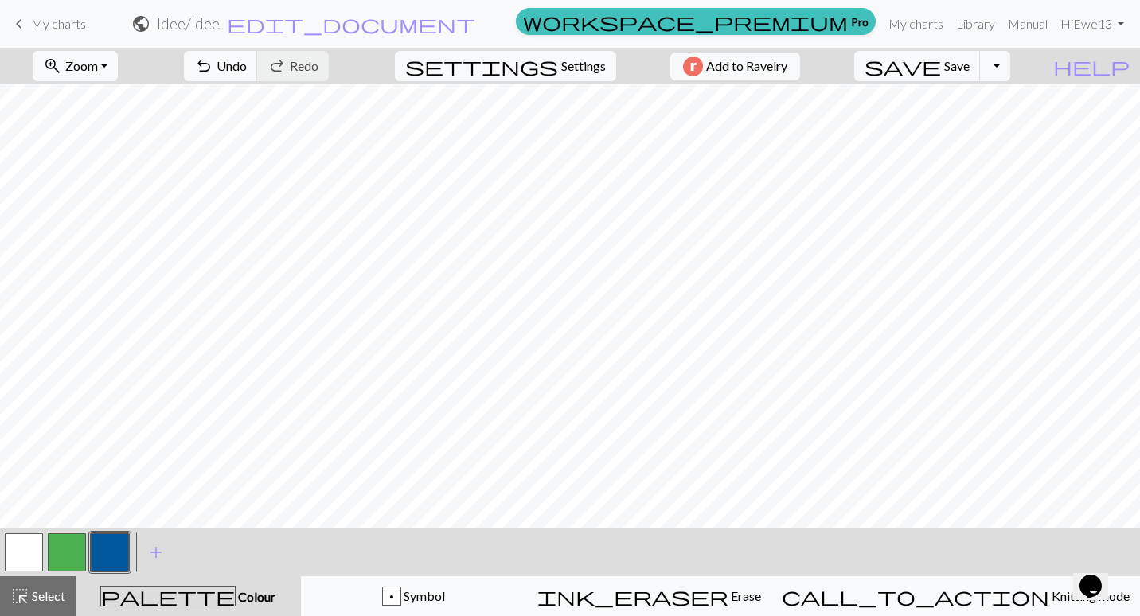
click at [19, 552] on button "button" at bounding box center [24, 552] width 38 height 38
click at [112, 543] on button "button" at bounding box center [110, 552] width 38 height 38
click at [109, 560] on button "button" at bounding box center [110, 552] width 38 height 38
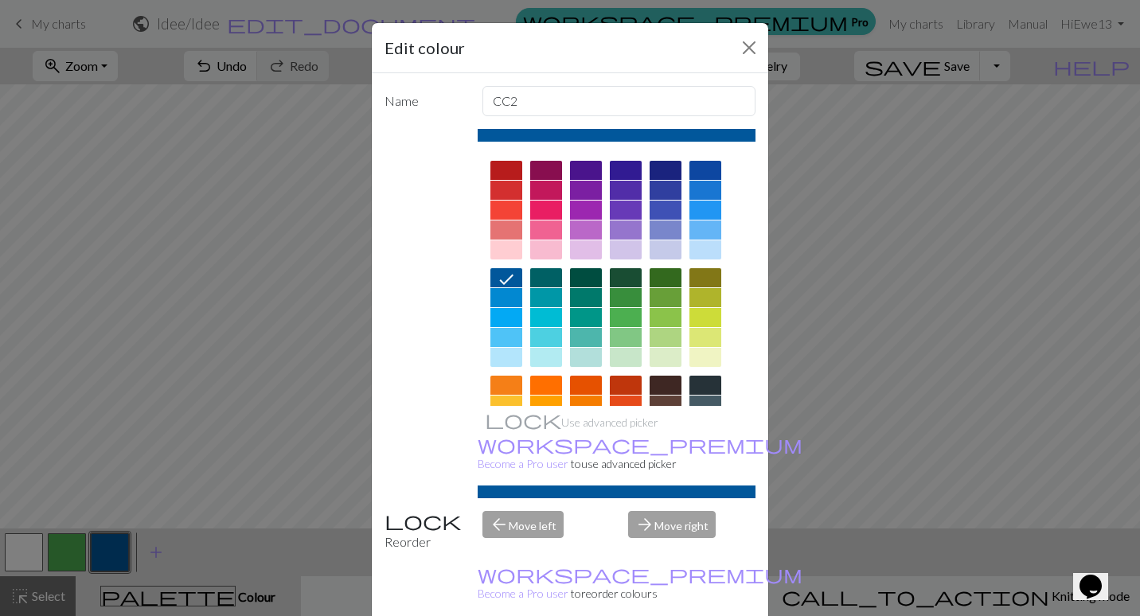
click at [109, 560] on div "Edit colour Name CC2 Use advanced picker workspace_premium Become a Pro user to…" at bounding box center [570, 308] width 1140 height 616
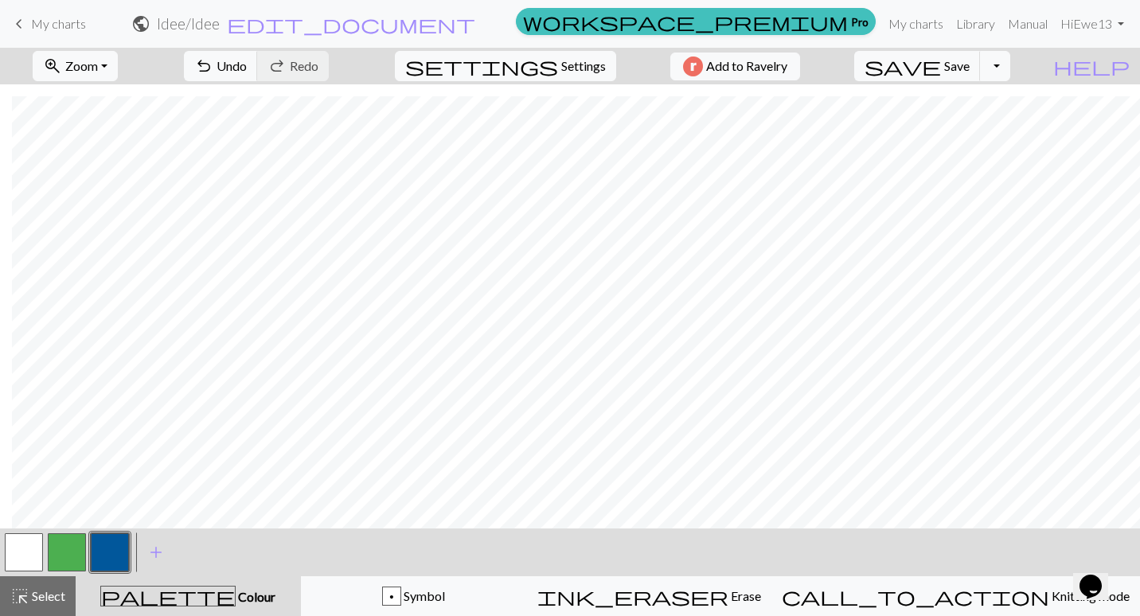
scroll to position [96, 12]
click at [118, 541] on button "button" at bounding box center [110, 552] width 38 height 38
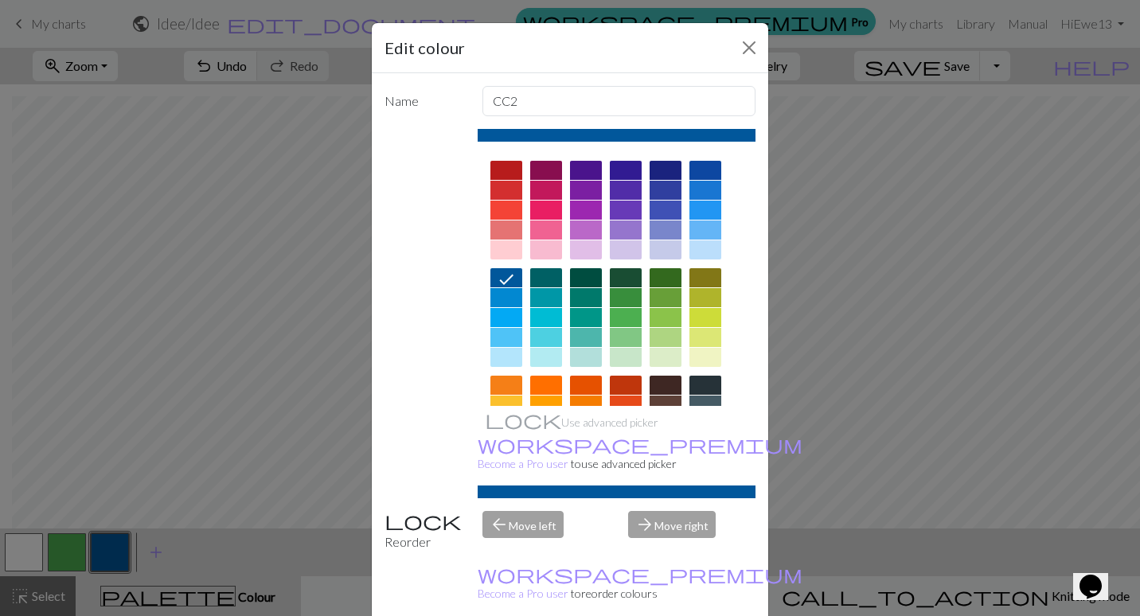
click at [115, 533] on div "Edit colour Name CC2 Use advanced picker workspace_premium Become a Pro user to…" at bounding box center [570, 308] width 1140 height 616
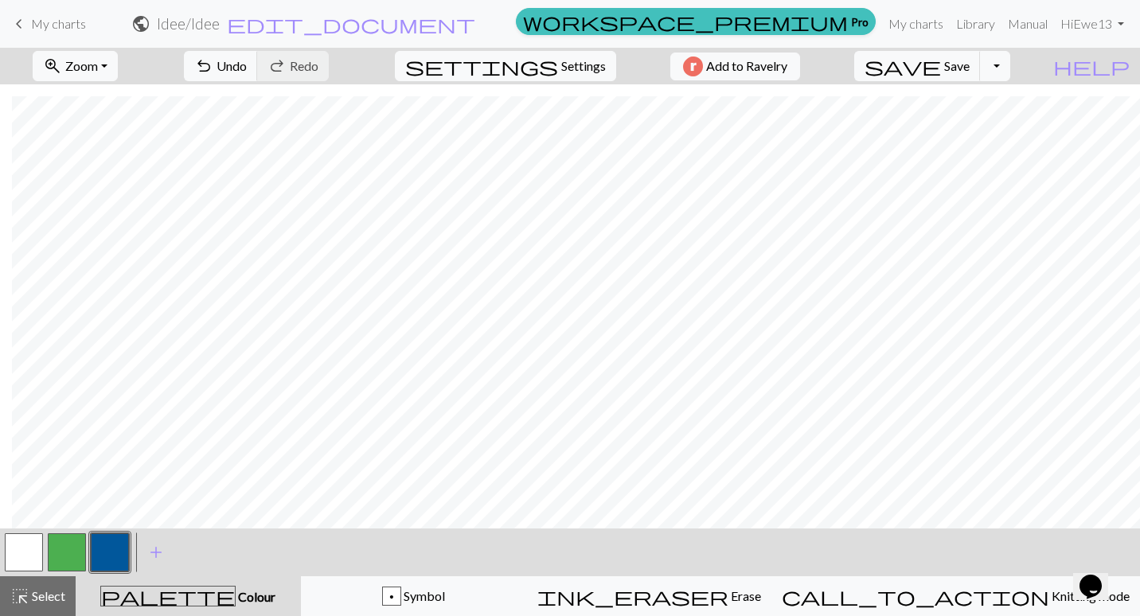
click at [25, 553] on button "button" at bounding box center [24, 552] width 38 height 38
click at [112, 549] on button "button" at bounding box center [110, 552] width 38 height 38
click at [24, 557] on button "button" at bounding box center [24, 552] width 38 height 38
click at [116, 557] on button "button" at bounding box center [110, 552] width 38 height 38
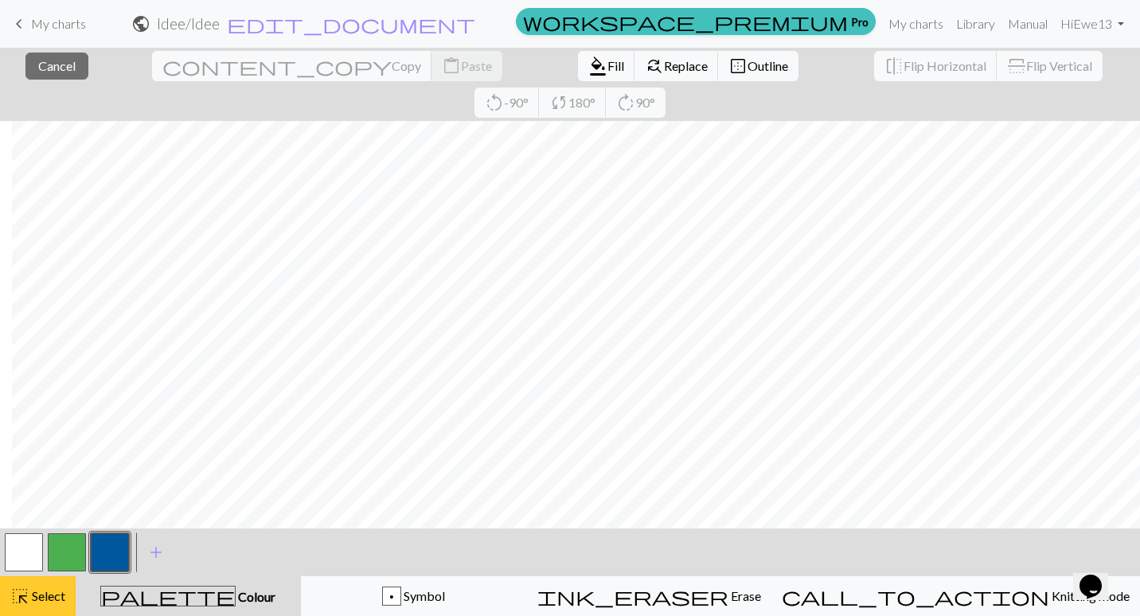
click at [18, 610] on button "highlight_alt Select Select" at bounding box center [38, 596] width 76 height 40
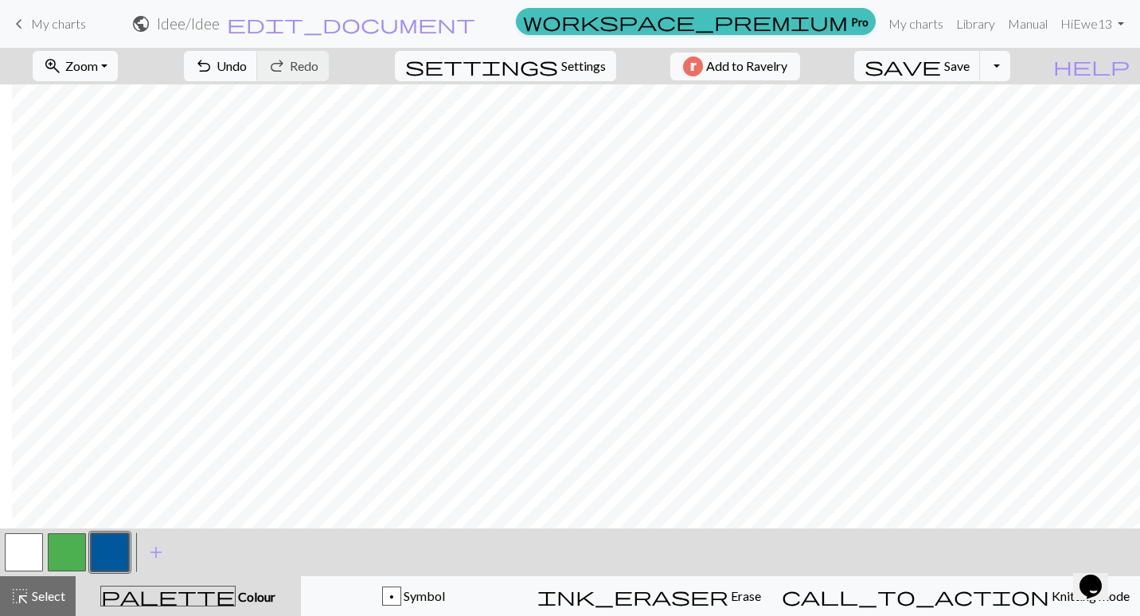
click at [107, 548] on button "button" at bounding box center [110, 552] width 38 height 38
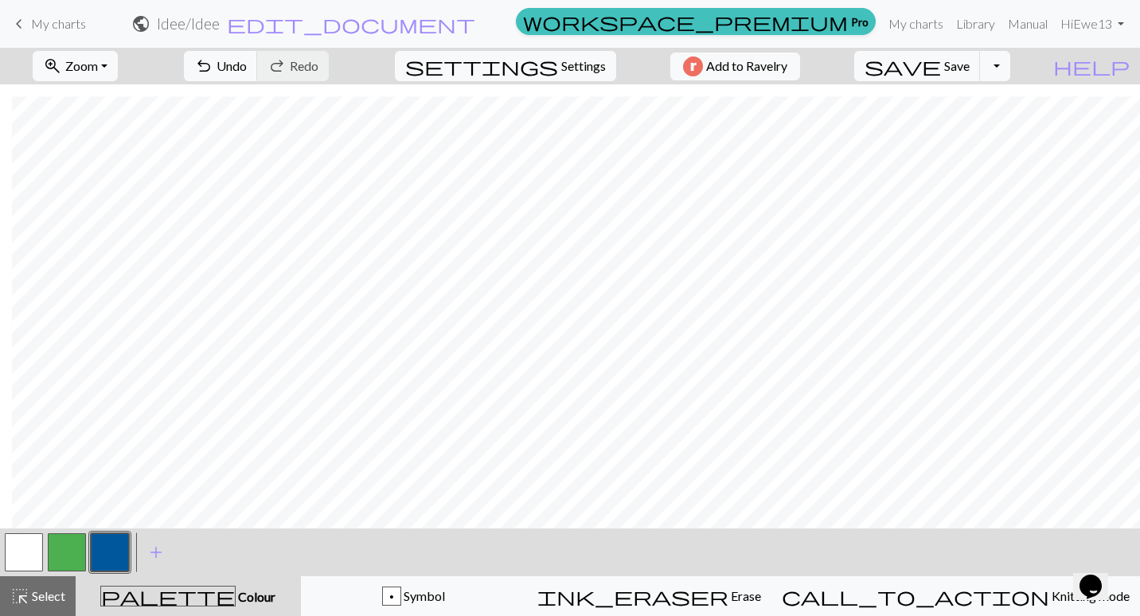
scroll to position [15, 12]
click at [30, 552] on button "button" at bounding box center [24, 552] width 38 height 38
click at [256, 474] on div "zoom_in Zoom Zoom Fit all Fit width Fit height 50% 100% 150% 200% undo Undo Und…" at bounding box center [570, 332] width 1140 height 568
click at [107, 545] on button "button" at bounding box center [110, 552] width 38 height 38
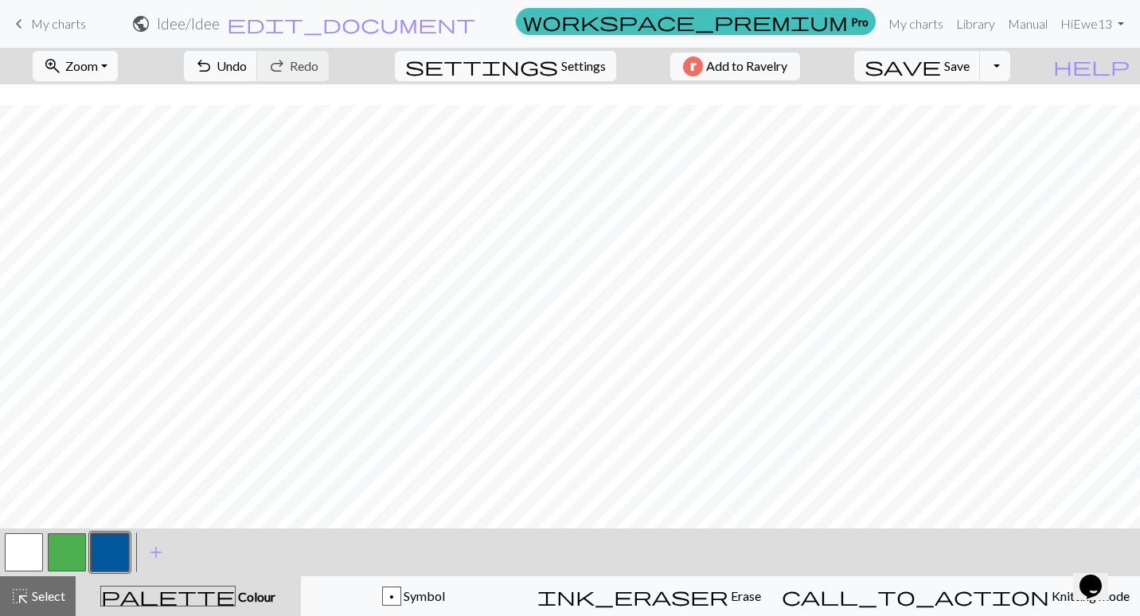
scroll to position [276, 0]
click at [7, 550] on button "button" at bounding box center [24, 552] width 38 height 38
click at [102, 554] on button "button" at bounding box center [110, 552] width 38 height 38
click at [27, 551] on button "button" at bounding box center [24, 552] width 38 height 38
click at [97, 549] on button "button" at bounding box center [110, 552] width 38 height 38
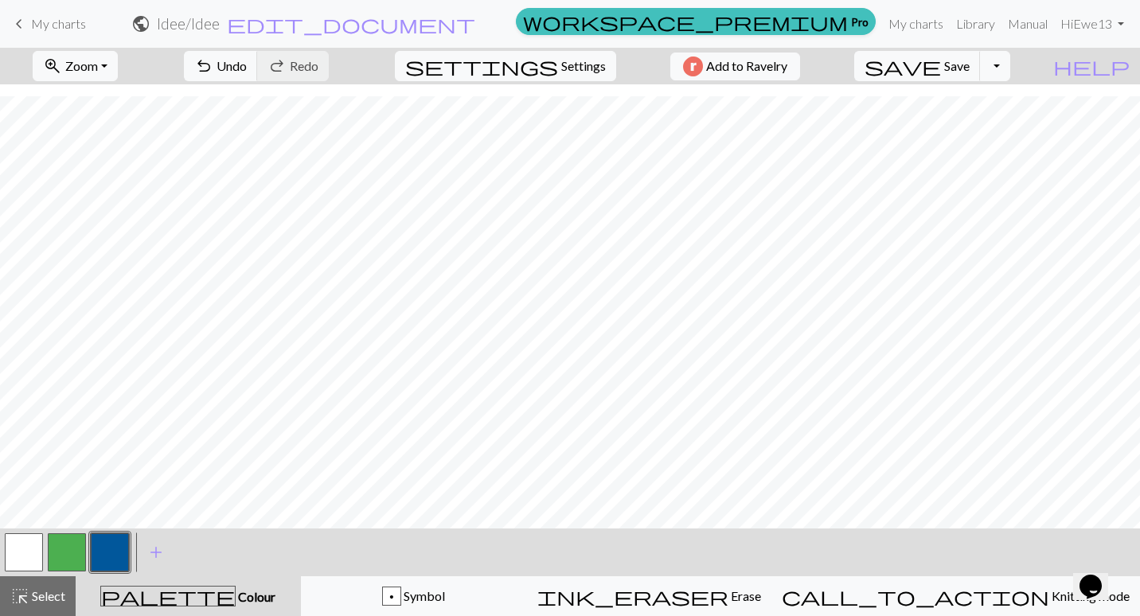
click at [15, 561] on button "button" at bounding box center [24, 552] width 38 height 38
click at [103, 552] on button "button" at bounding box center [110, 552] width 38 height 38
click at [25, 562] on button "button" at bounding box center [24, 552] width 38 height 38
click at [106, 554] on button "button" at bounding box center [110, 552] width 38 height 38
click at [22, 550] on button "button" at bounding box center [24, 552] width 38 height 38
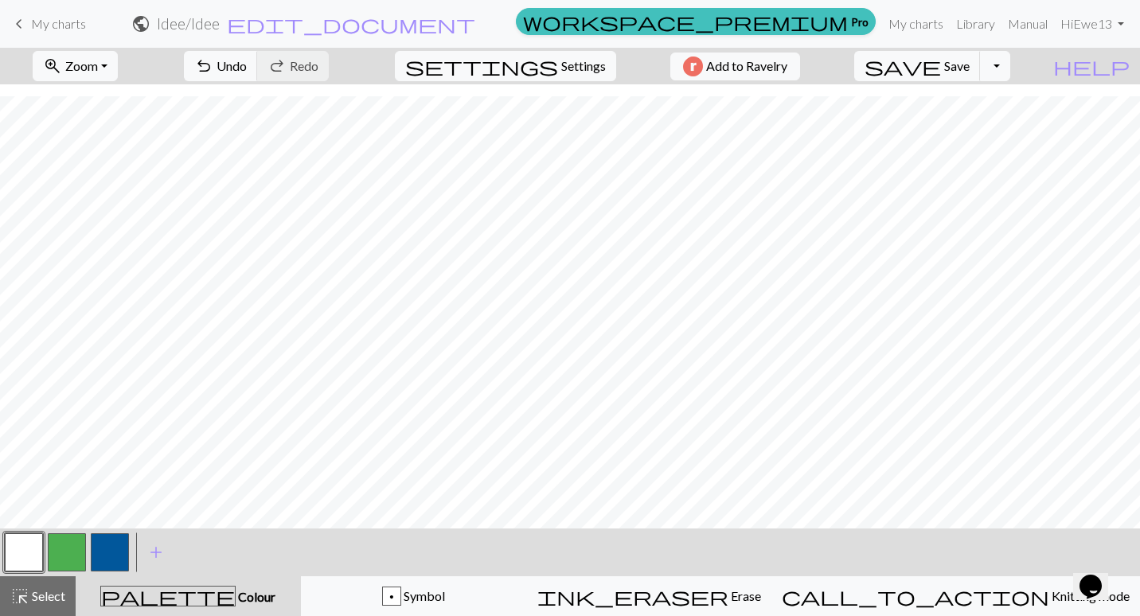
click at [111, 544] on button "button" at bounding box center [110, 552] width 38 height 38
click at [28, 549] on button "button" at bounding box center [24, 552] width 38 height 38
click at [116, 557] on button "button" at bounding box center [110, 552] width 38 height 38
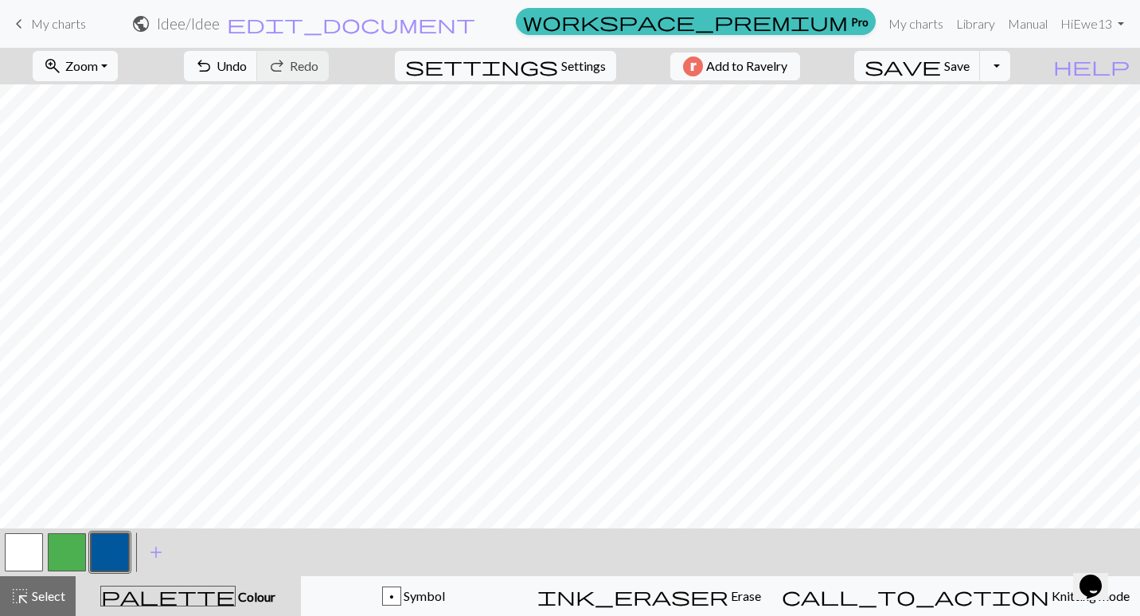
click at [24, 559] on button "button" at bounding box center [24, 552] width 38 height 38
click at [107, 560] on button "button" at bounding box center [110, 552] width 38 height 38
click at [13, 564] on button "button" at bounding box center [24, 552] width 38 height 38
click at [111, 556] on button "button" at bounding box center [110, 552] width 38 height 38
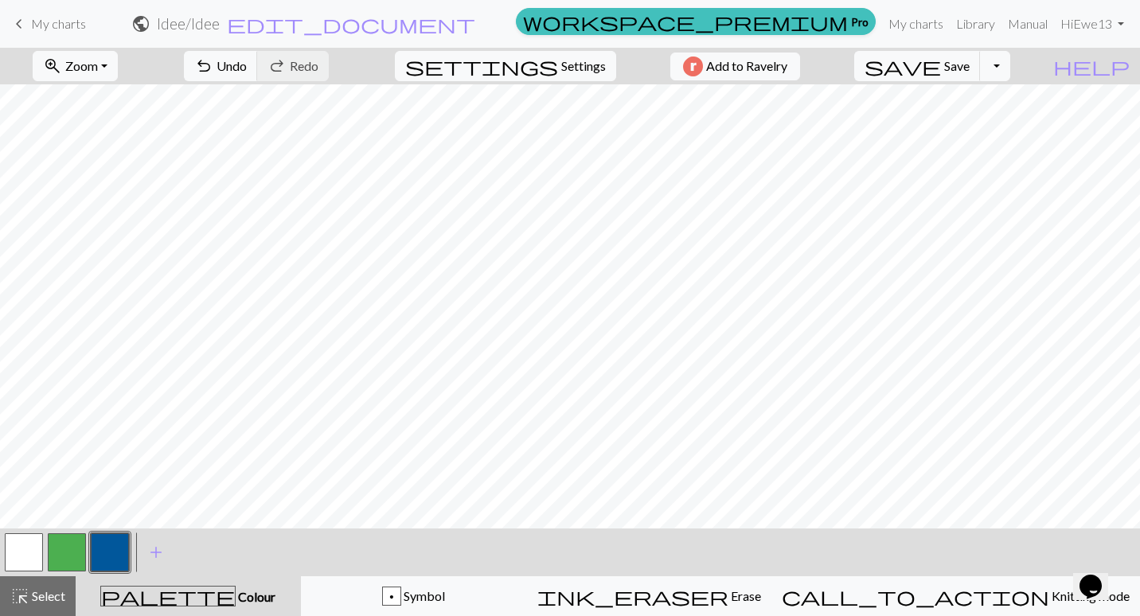
click at [25, 559] on button "button" at bounding box center [24, 552] width 38 height 38
click at [105, 557] on button "button" at bounding box center [110, 552] width 38 height 38
click at [21, 556] on button "button" at bounding box center [24, 552] width 38 height 38
click at [117, 544] on button "button" at bounding box center [110, 552] width 38 height 38
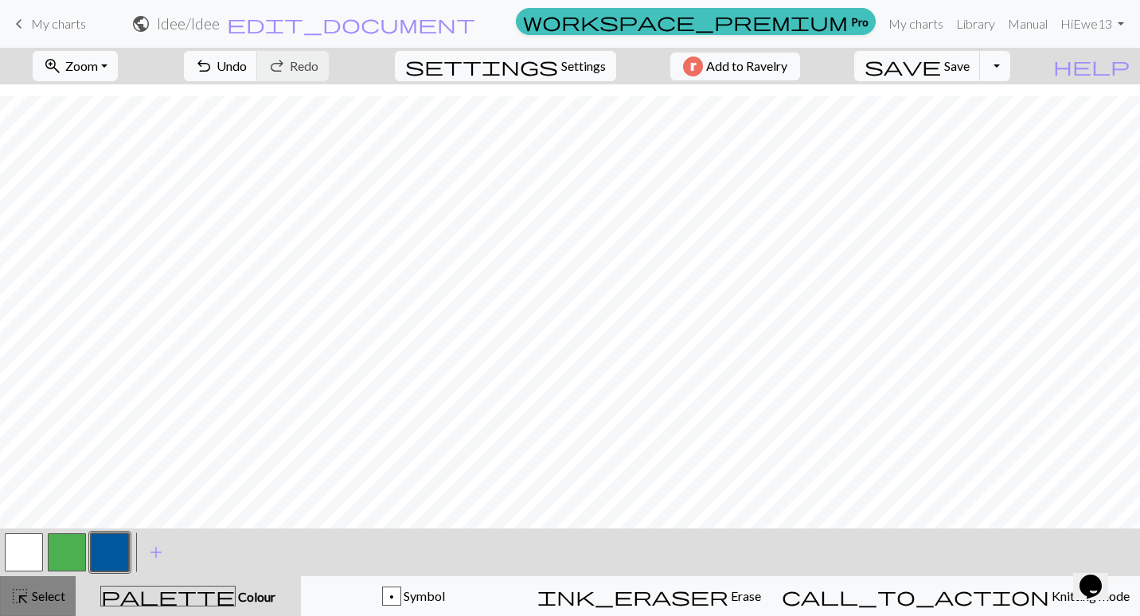
click at [41, 580] on button "highlight_alt Select Select" at bounding box center [38, 596] width 76 height 40
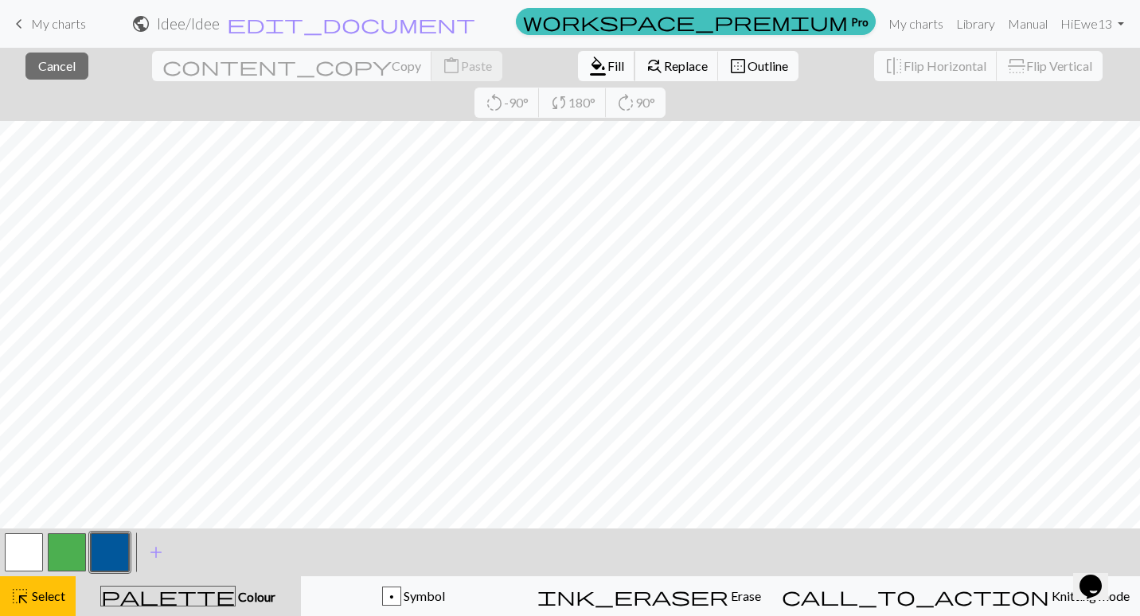
click at [607, 63] on span "Fill" at bounding box center [615, 65] width 17 height 15
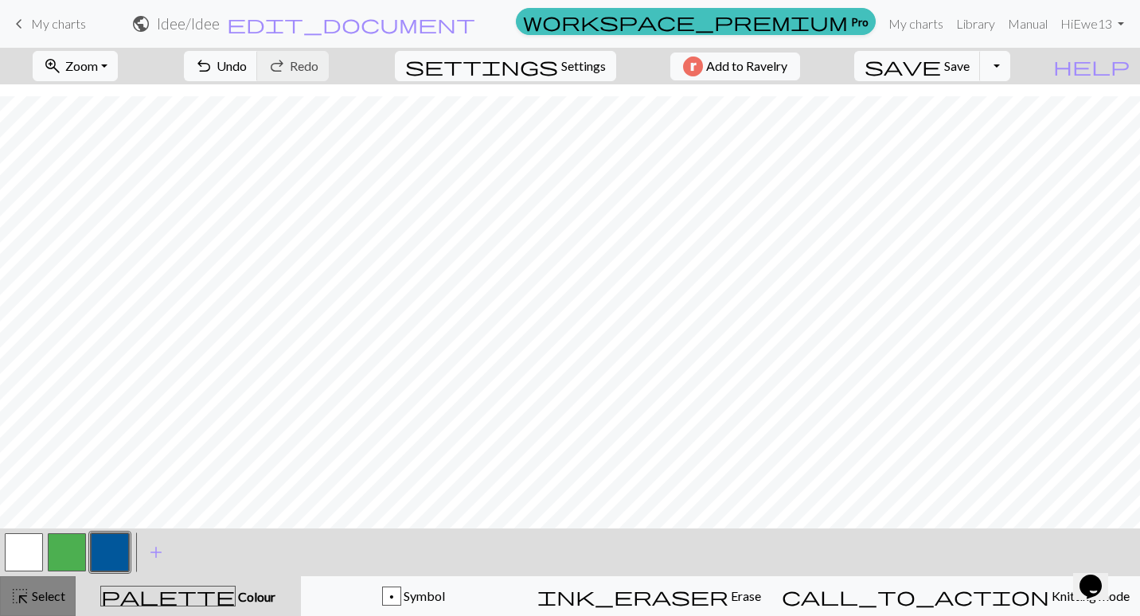
click at [50, 610] on button "highlight_alt Select Select" at bounding box center [38, 596] width 76 height 40
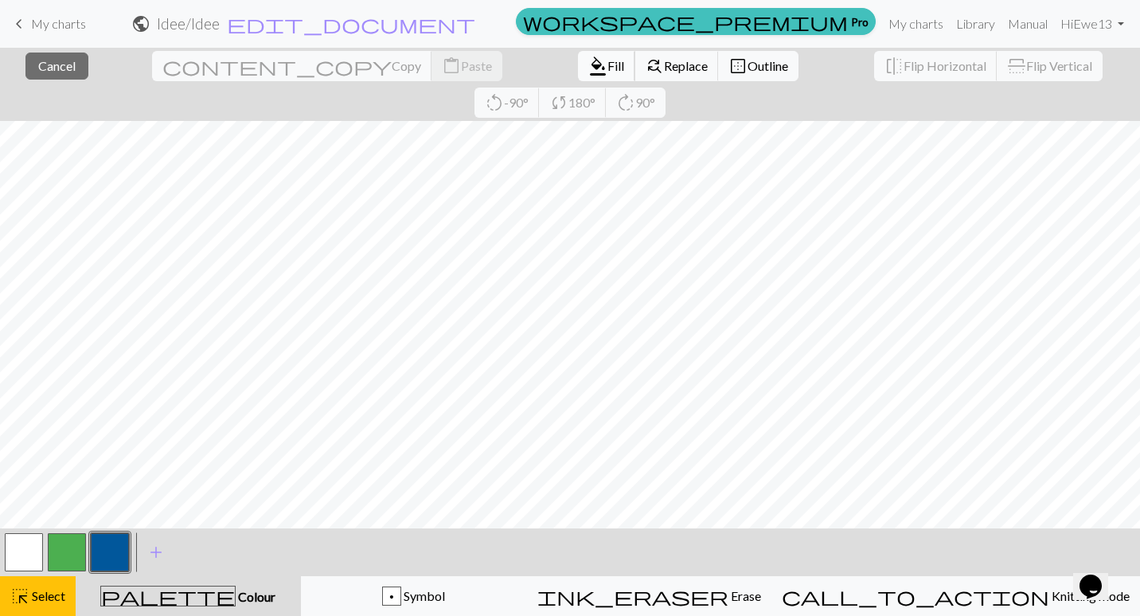
click at [588, 68] on span "format_color_fill" at bounding box center [597, 66] width 19 height 22
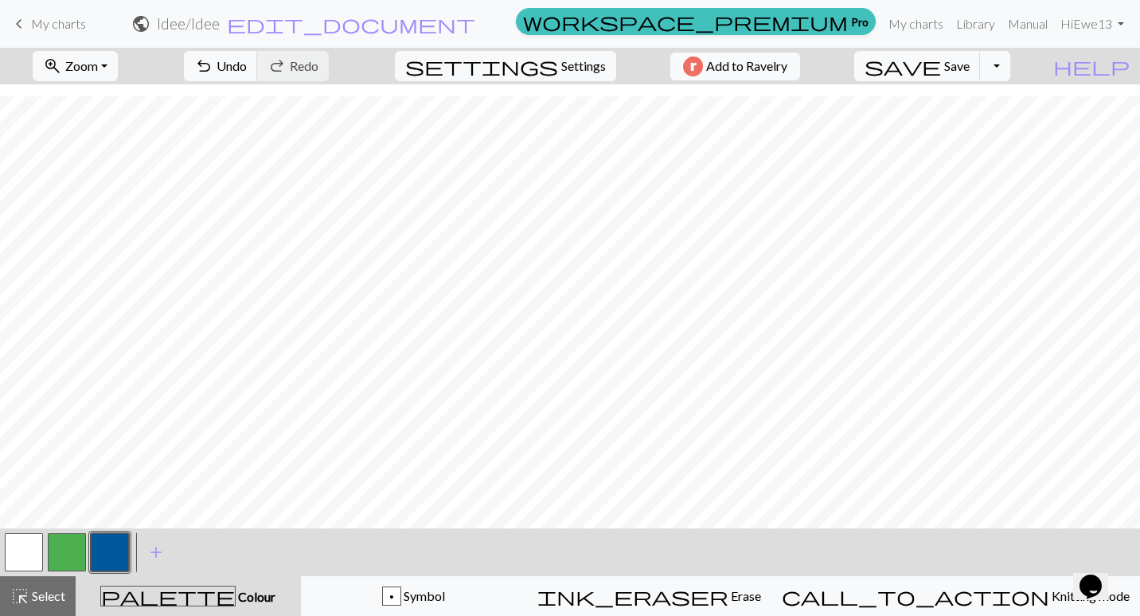
click at [18, 553] on button "button" at bounding box center [24, 552] width 38 height 38
click at [114, 552] on button "button" at bounding box center [110, 552] width 38 height 38
click at [13, 549] on button "button" at bounding box center [24, 552] width 38 height 38
click at [115, 558] on button "button" at bounding box center [110, 552] width 38 height 38
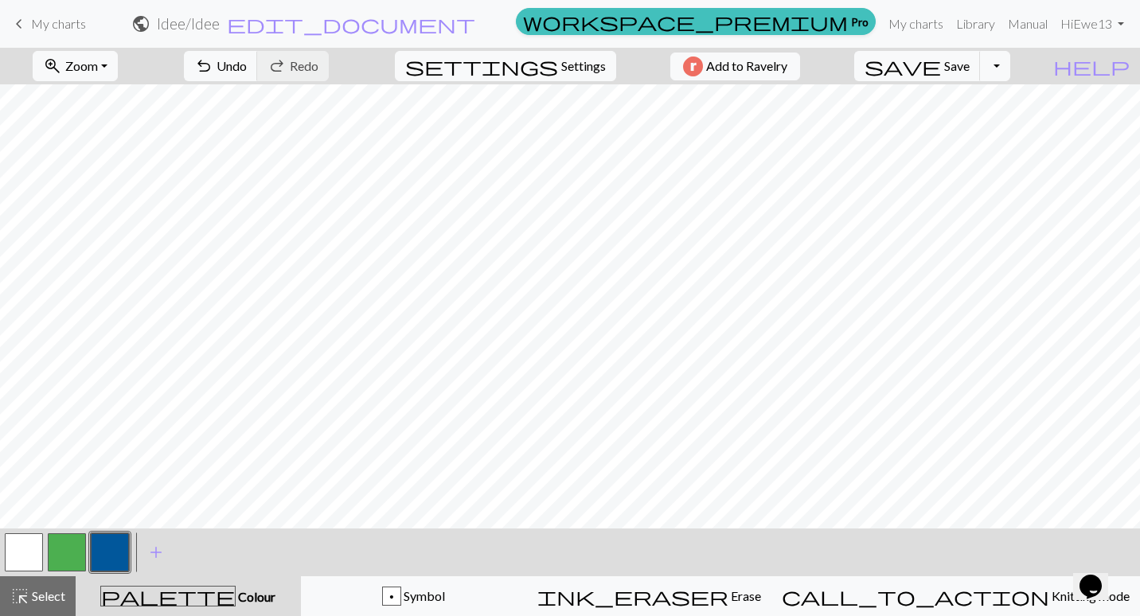
click at [19, 545] on button "button" at bounding box center [24, 552] width 38 height 38
click at [107, 559] on button "button" at bounding box center [110, 552] width 38 height 38
click at [28, 553] on button "button" at bounding box center [24, 552] width 38 height 38
click at [112, 537] on button "button" at bounding box center [110, 552] width 38 height 38
click at [25, 552] on button "button" at bounding box center [24, 552] width 38 height 38
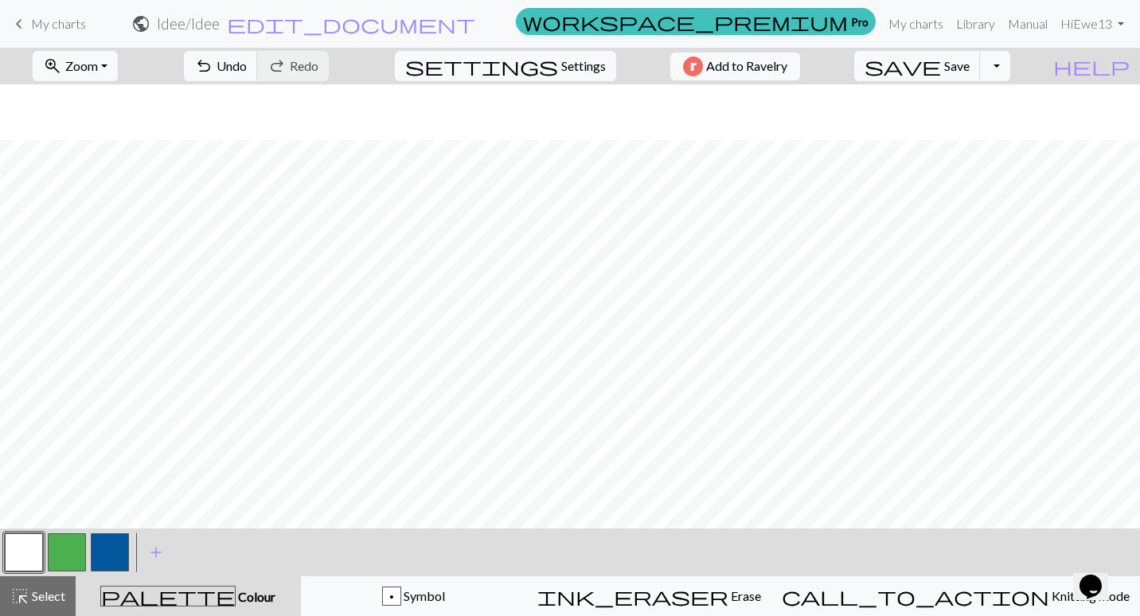
scroll to position [56, 0]
click at [14, 557] on button "button" at bounding box center [24, 552] width 38 height 38
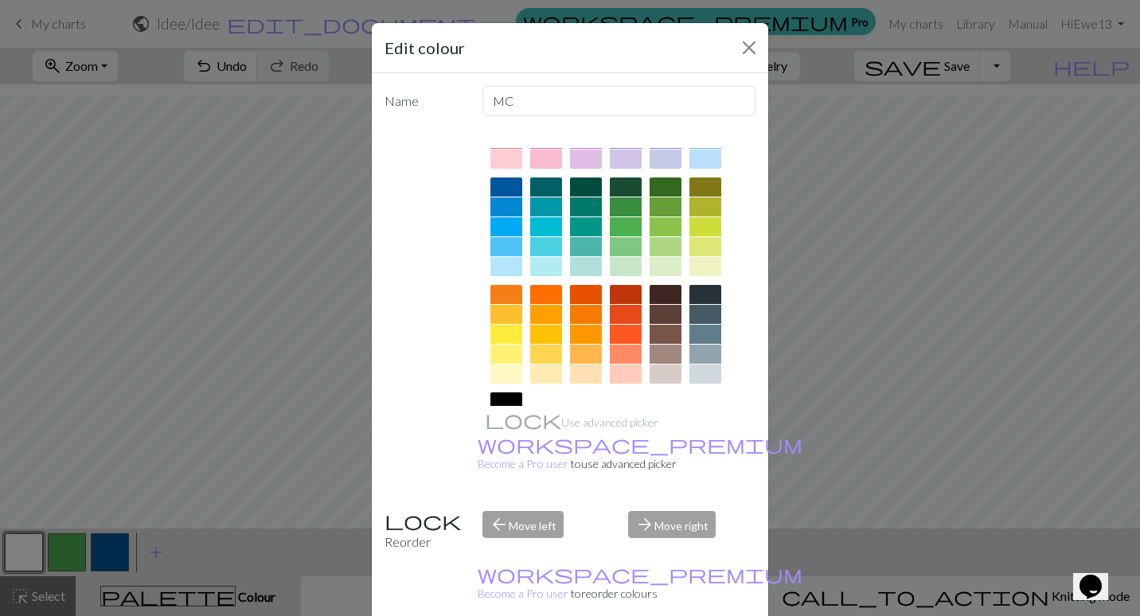
scroll to position [103, 0]
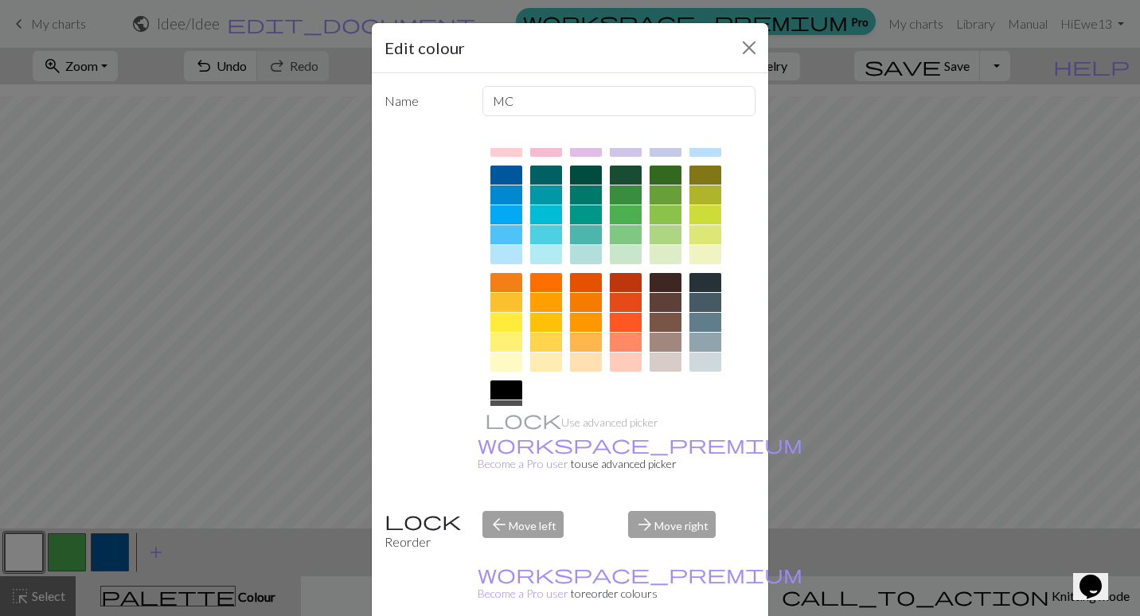
click at [502, 318] on div at bounding box center [506, 322] width 32 height 19
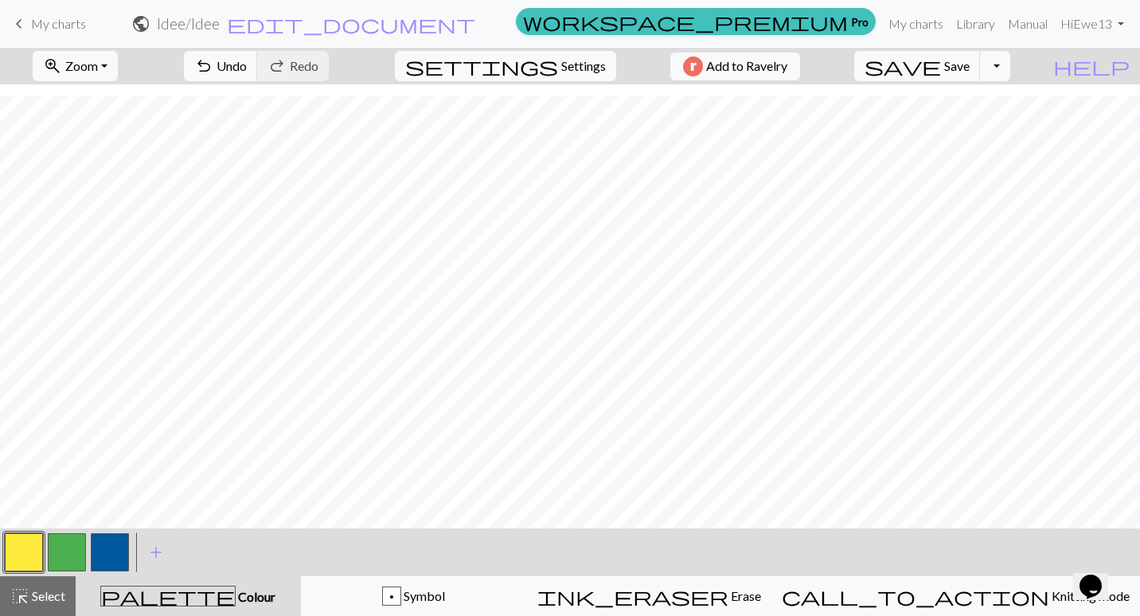
click at [104, 553] on button "button" at bounding box center [110, 552] width 38 height 38
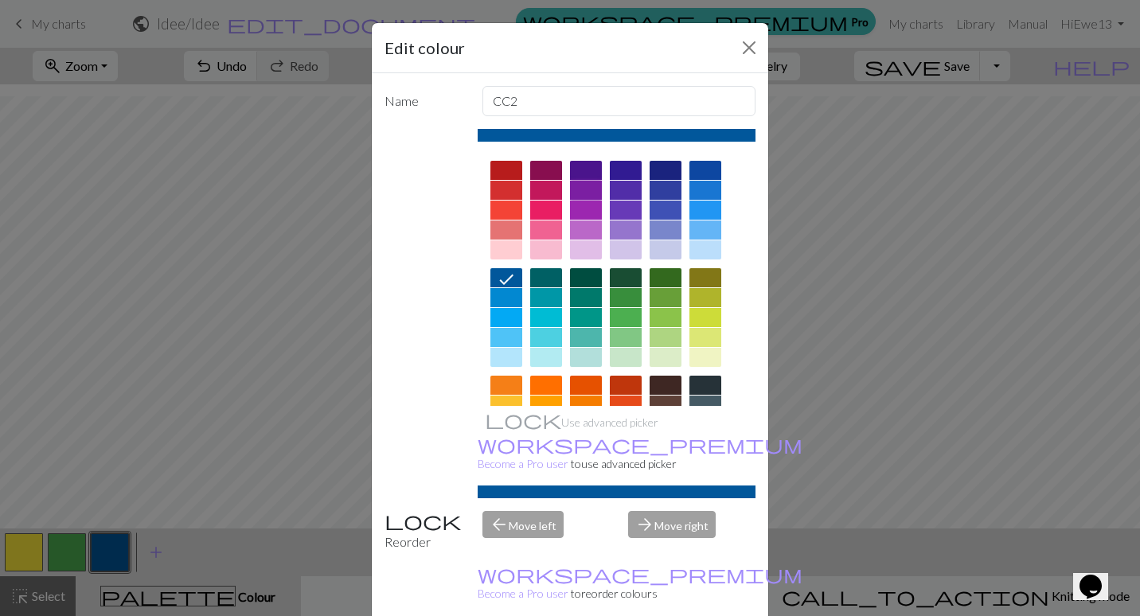
click at [581, 184] on div at bounding box center [586, 190] width 32 height 19
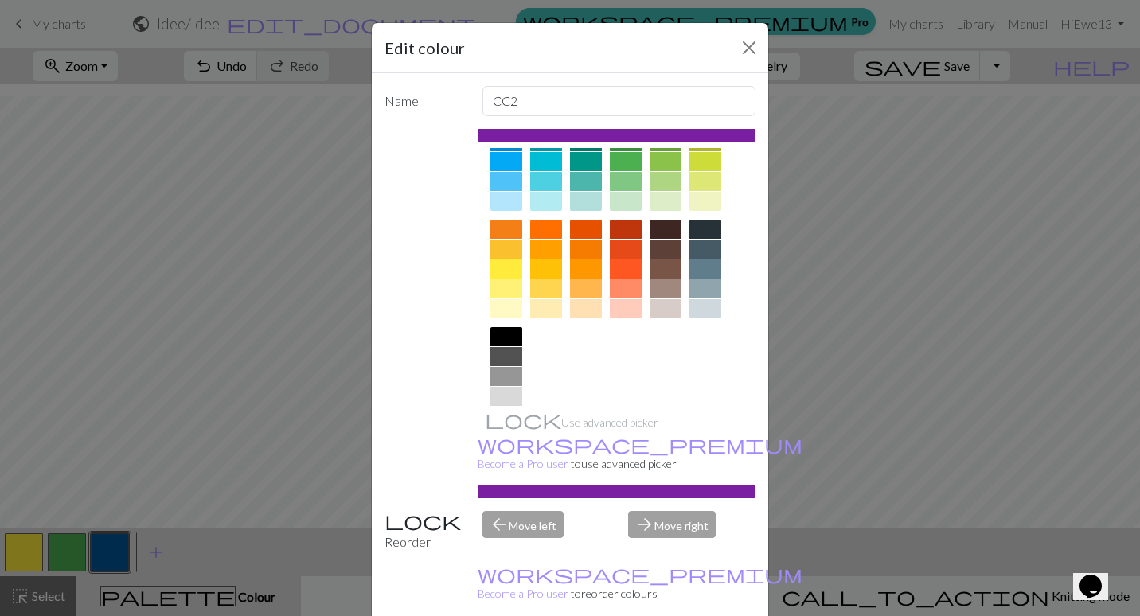
scroll to position [178, 0]
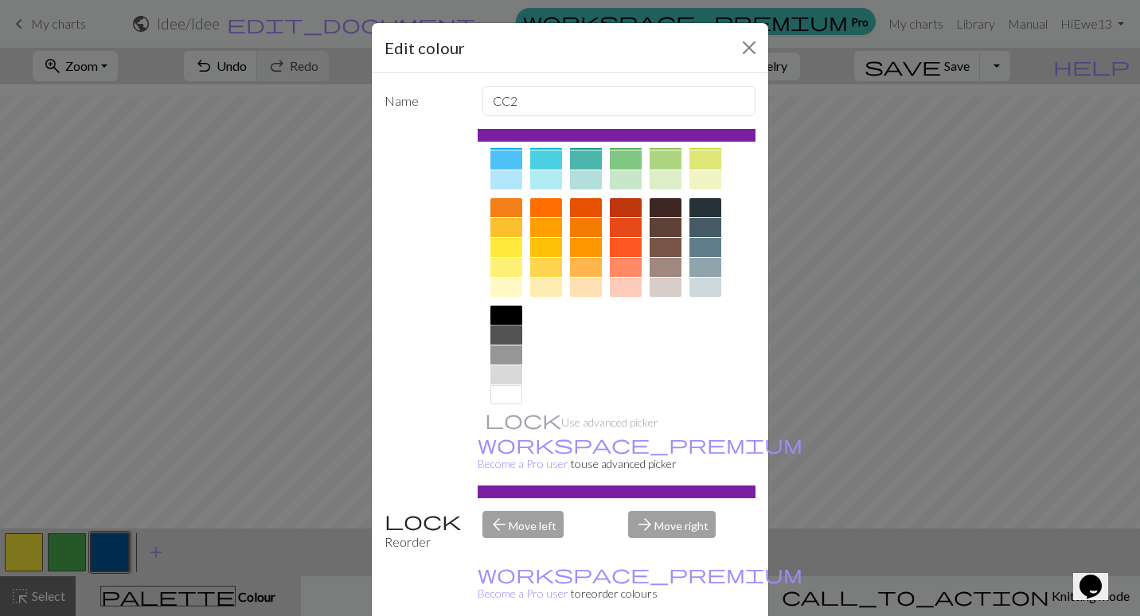
click at [494, 309] on div at bounding box center [506, 315] width 32 height 19
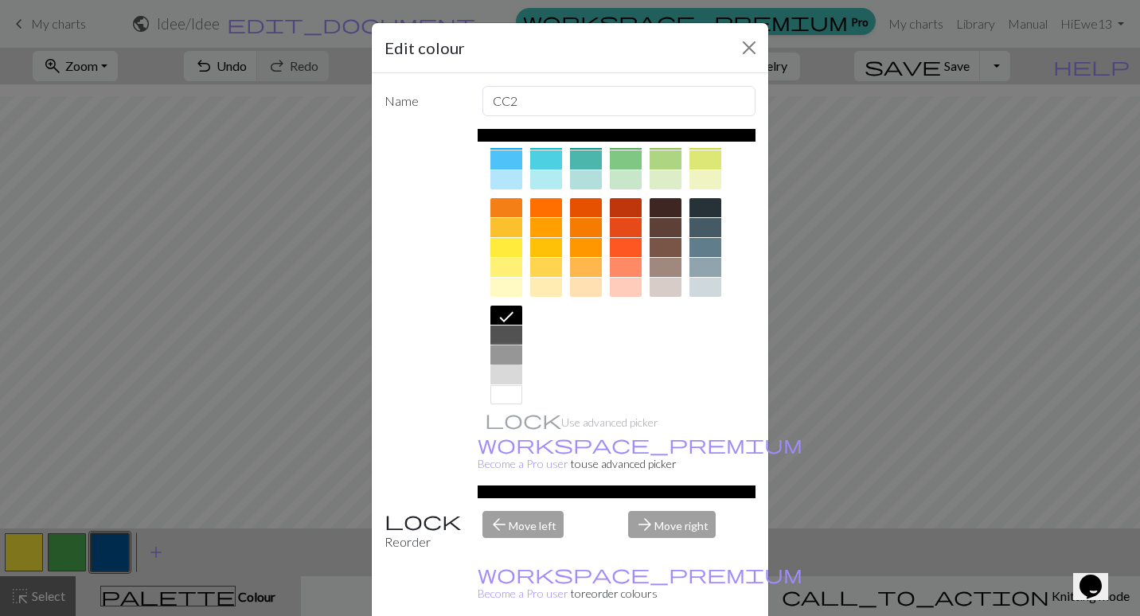
click at [503, 353] on div at bounding box center [506, 355] width 32 height 19
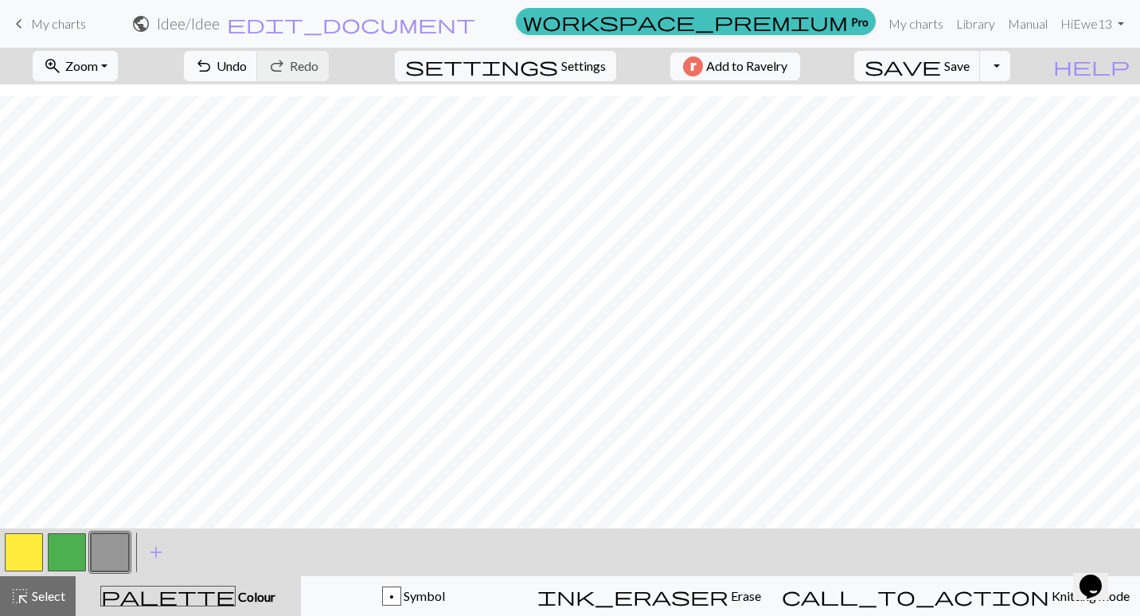
click at [25, 552] on button "button" at bounding box center [24, 552] width 38 height 38
click at [20, 549] on button "button" at bounding box center [24, 552] width 38 height 38
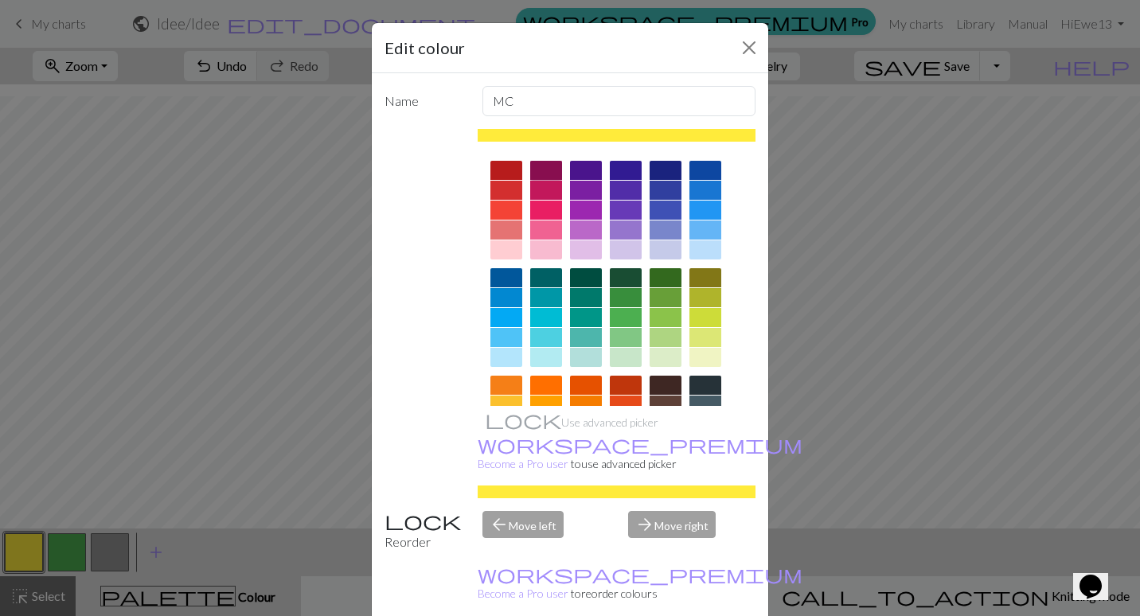
click at [546, 174] on div at bounding box center [546, 170] width 32 height 19
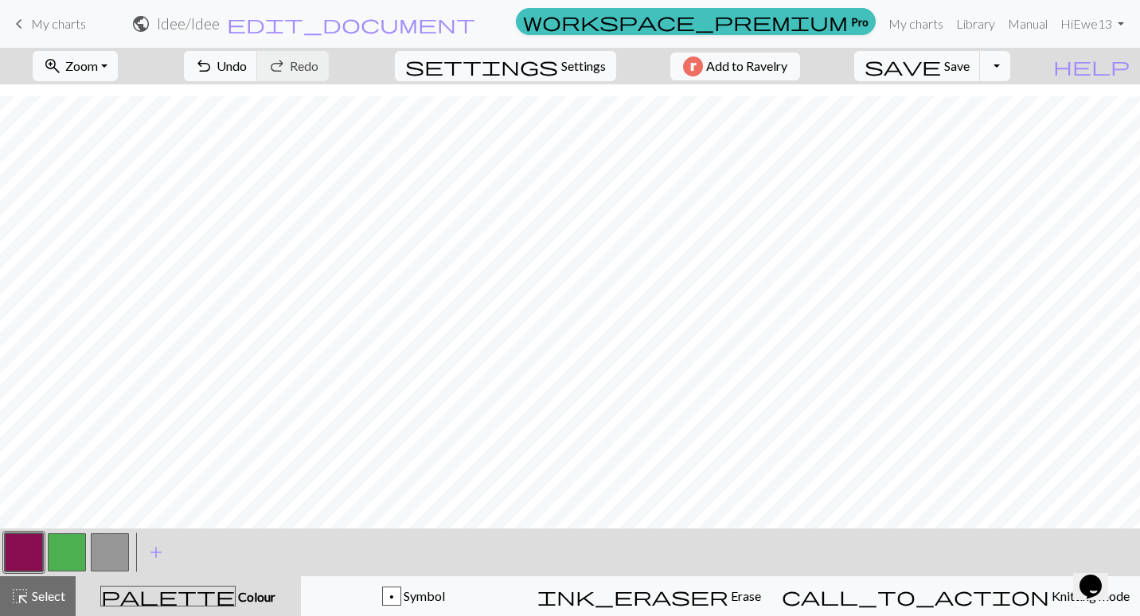
click at [107, 551] on button "button" at bounding box center [110, 552] width 38 height 38
click at [33, 562] on button "button" at bounding box center [24, 552] width 38 height 38
click at [970, 65] on span "Save" at bounding box center [956, 65] width 25 height 15
click at [970, 61] on span "Save" at bounding box center [956, 65] width 25 height 15
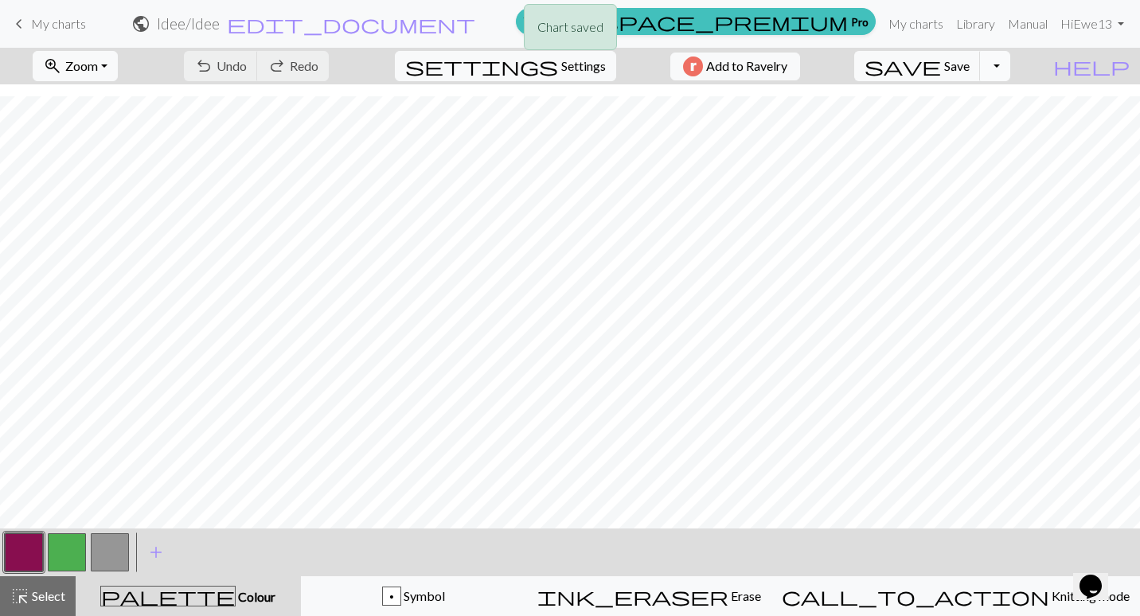
click at [1010, 70] on button "Toggle Dropdown" at bounding box center [995, 66] width 30 height 30
click at [941, 73] on span "save" at bounding box center [903, 66] width 76 height 22
click at [908, 21] on div "Chart saved" at bounding box center [570, 31] width 1140 height 63
click at [908, 21] on link "My charts" at bounding box center [916, 24] width 68 height 32
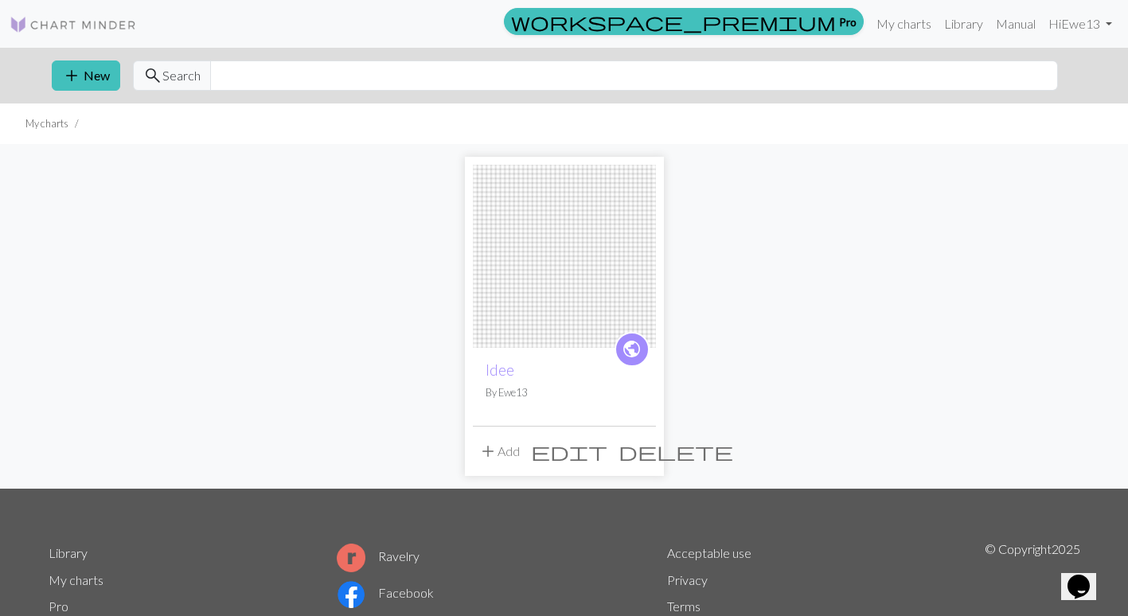
click at [508, 328] on img at bounding box center [564, 256] width 183 height 183
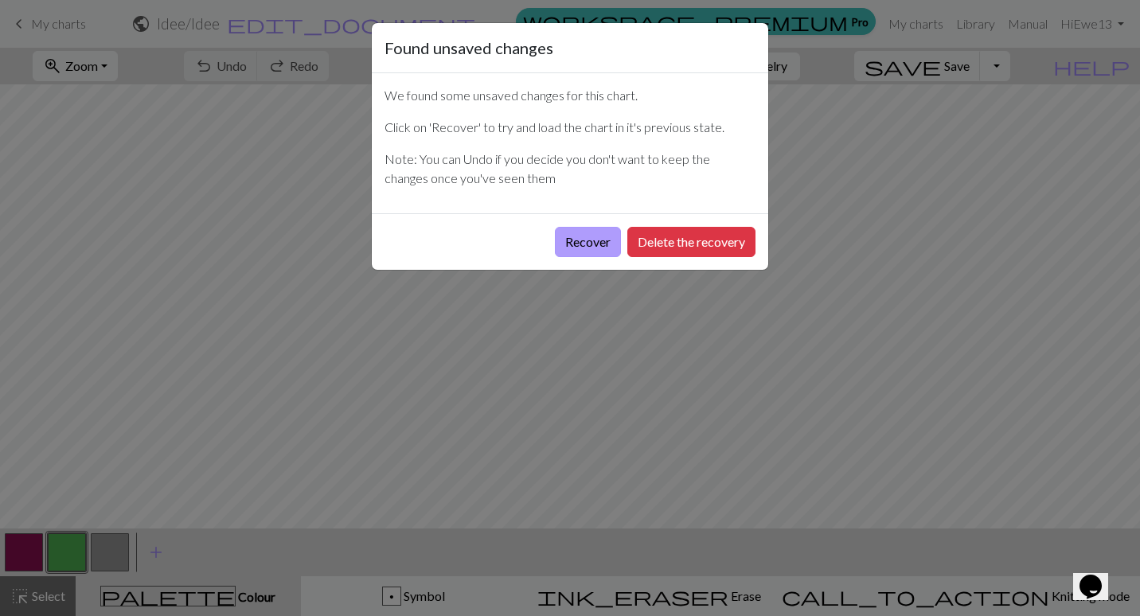
click at [584, 245] on button "Recover" at bounding box center [588, 242] width 66 height 30
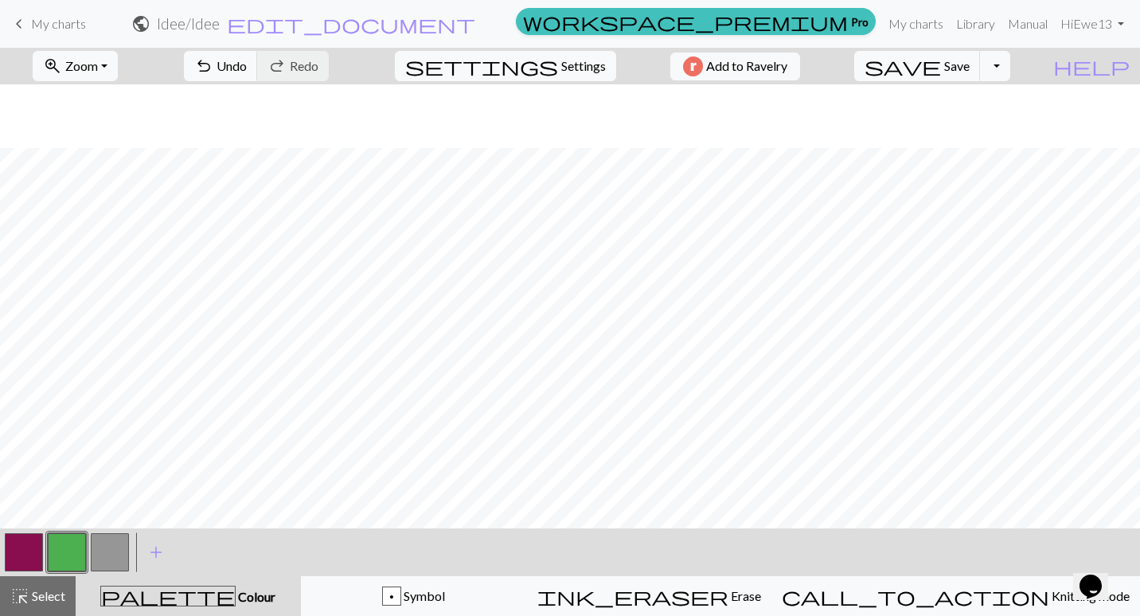
scroll to position [276, 0]
click at [23, 560] on button "button" at bounding box center [24, 552] width 38 height 38
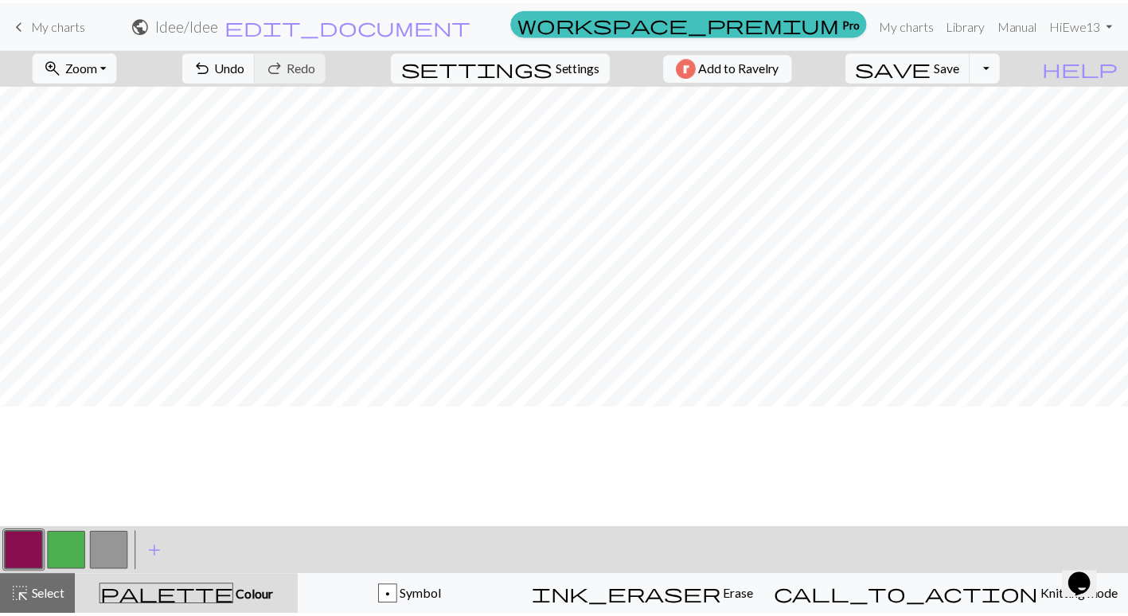
scroll to position [0, 0]
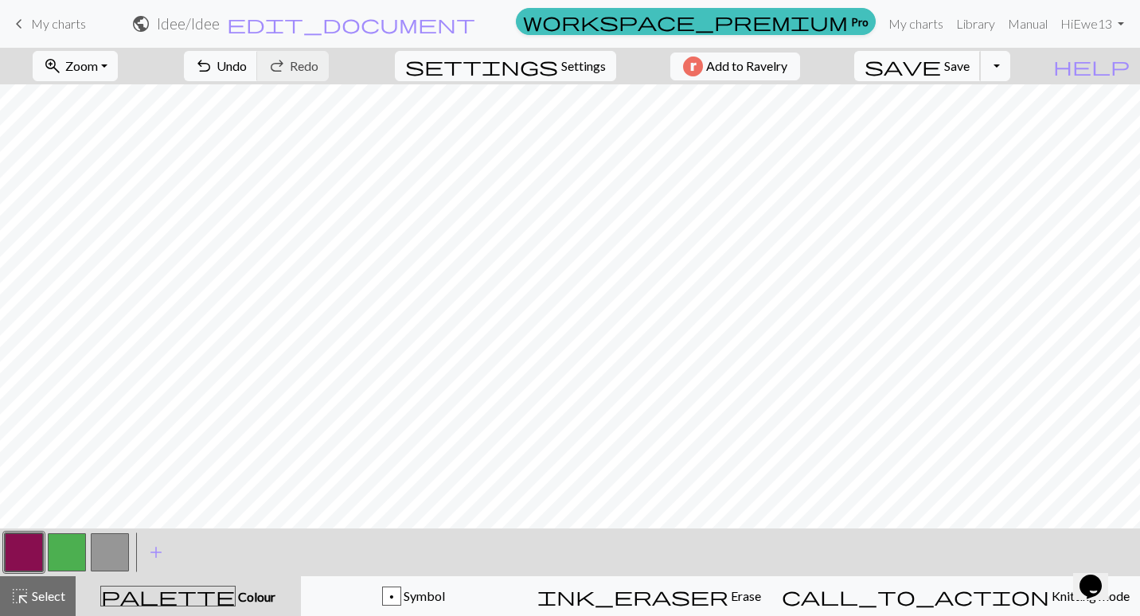
click at [970, 65] on span "Save" at bounding box center [956, 65] width 25 height 15
click at [904, 18] on link "My charts" at bounding box center [916, 24] width 68 height 32
